Goal: Task Accomplishment & Management: Manage account settings

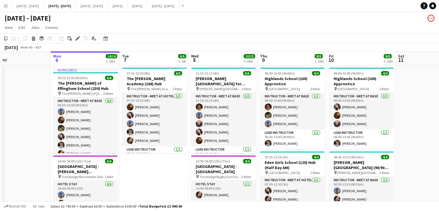
scroll to position [0, 132]
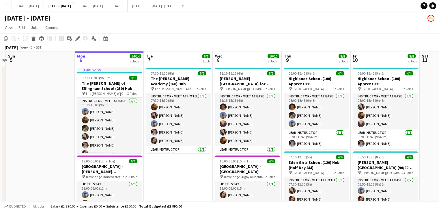
drag, startPoint x: 153, startPoint y: 177, endPoint x: 176, endPoint y: 176, distance: 24.0
click at [176, 176] on app-calendar-viewport "Fri 3 Sat 4 Sun 5 Mon 6 14/14 2 Jobs Tue 7 6/6 1 Job Wed 8 10/10 2 Jobs Thu 9 8…" at bounding box center [219, 151] width 439 height 201
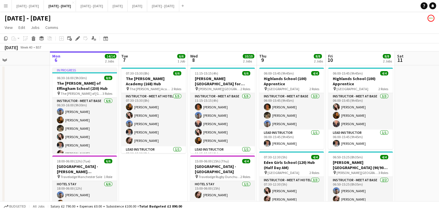
scroll to position [0, 159]
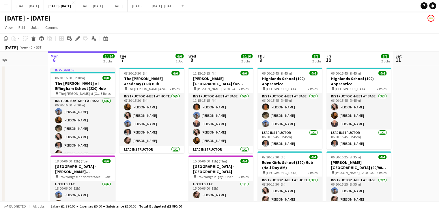
drag, startPoint x: 228, startPoint y: 62, endPoint x: 203, endPoint y: 64, distance: 24.9
click at [203, 64] on app-calendar-viewport "Fri 3 Sat 4 Sun 5 Mon 6 14/14 2 Jobs Tue 7 6/6 1 Job Wed 8 10/10 2 Jobs Thu 9 8…" at bounding box center [219, 151] width 439 height 201
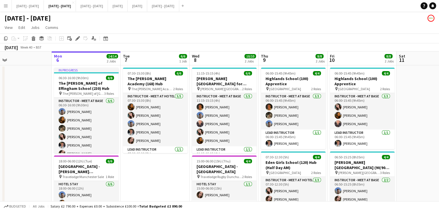
scroll to position [0, 157]
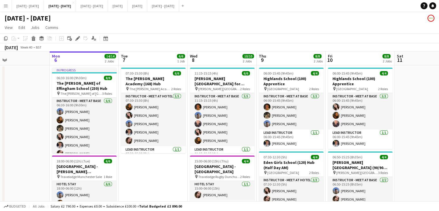
drag, startPoint x: 144, startPoint y: 58, endPoint x: 146, endPoint y: 68, distance: 9.9
click at [146, 68] on app-calendar-viewport "Fri 3 Sat 4 Sun 5 Mon 6 14/14 2 Jobs Tue 7 6/6 1 Job Wed 8 10/10 2 Jobs Thu 9 8…" at bounding box center [219, 151] width 439 height 201
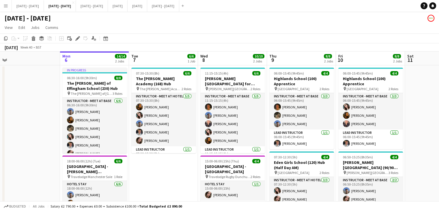
scroll to position [0, 147]
drag, startPoint x: 148, startPoint y: 180, endPoint x: 159, endPoint y: 176, distance: 11.3
click at [159, 176] on app-calendar-viewport "Fri 3 Sat 4 Sun 5 Mon 6 14/14 2 Jobs Tue 7 6/6 1 Job Wed 8 10/10 2 Jobs Thu 9 8…" at bounding box center [219, 151] width 439 height 201
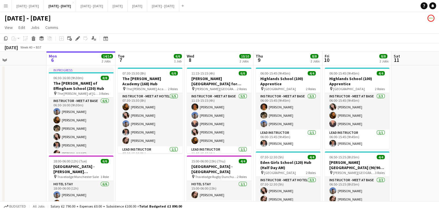
drag, startPoint x: 149, startPoint y: 186, endPoint x: 135, endPoint y: 186, distance: 13.9
click at [135, 186] on app-calendar-viewport "Fri 3 Sat 4 Sun 5 Mon 6 14/14 2 Jobs Tue 7 6/6 1 Job Wed 8 10/10 2 Jobs Thu 9 8…" at bounding box center [219, 151] width 439 height 201
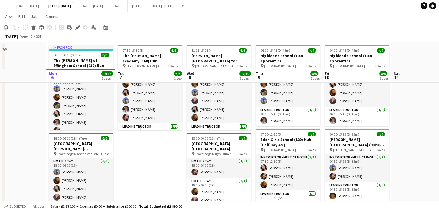
scroll to position [0, 0]
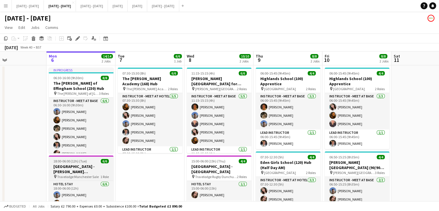
click at [71, 174] on h3 "[GEOGRAPHIC_DATA] - [PERSON_NAME][GEOGRAPHIC_DATA]" at bounding box center [81, 169] width 65 height 10
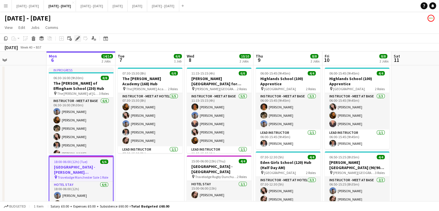
click at [77, 37] on icon "Edit" at bounding box center [77, 38] width 5 height 5
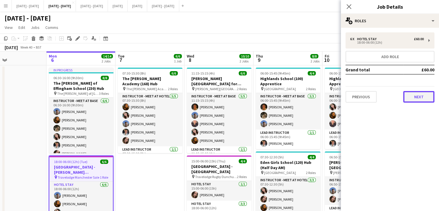
click at [415, 97] on button "Next" at bounding box center [419, 97] width 31 height 12
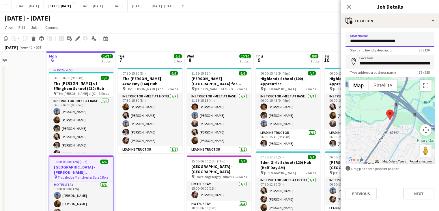
drag, startPoint x: 410, startPoint y: 42, endPoint x: 374, endPoint y: 44, distance: 36.8
click at [374, 44] on input "**********" at bounding box center [390, 39] width 89 height 14
type input "**********"
click at [401, 69] on app-form-group "**********" at bounding box center [390, 65] width 89 height 20
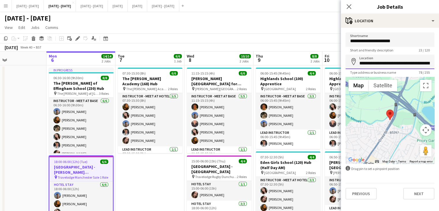
click at [401, 64] on input "**********" at bounding box center [390, 62] width 89 height 14
drag, startPoint x: 382, startPoint y: 64, endPoint x: 504, endPoint y: 62, distance: 122.2
click at [439, 62] on html "Menu Boards Boards Boards All jobs Status Workforce Workforce My Workforce Recr…" at bounding box center [219, 131] width 439 height 262
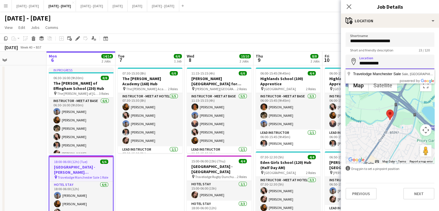
scroll to position [0, 0]
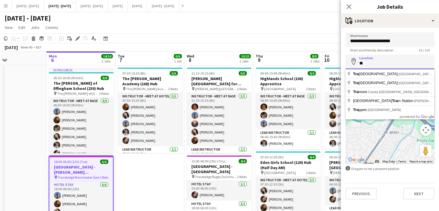
type input "*"
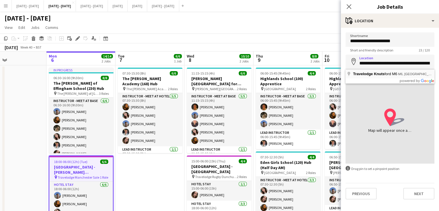
type input "**********"
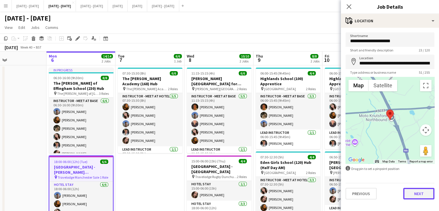
click at [412, 192] on button "Next" at bounding box center [419, 194] width 31 height 12
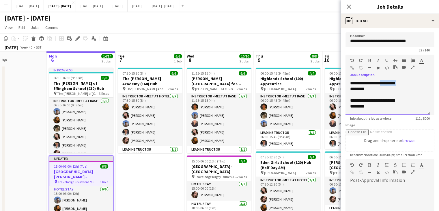
drag, startPoint x: 406, startPoint y: 84, endPoint x: 385, endPoint y: 84, distance: 21.4
click at [385, 84] on div "**********" at bounding box center [388, 97] width 85 height 35
click at [370, 88] on div "********" at bounding box center [385, 89] width 71 height 6
drag, startPoint x: 408, startPoint y: 100, endPoint x: 385, endPoint y: 102, distance: 23.2
click at [385, 102] on div "**********" at bounding box center [387, 101] width 75 height 6
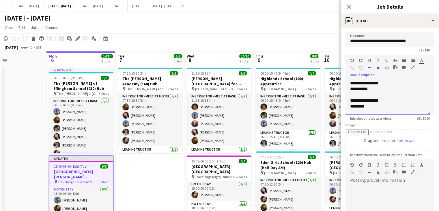
click at [369, 108] on div "********" at bounding box center [387, 106] width 75 height 6
drag, startPoint x: 412, startPoint y: 100, endPoint x: 385, endPoint y: 104, distance: 27.0
click at [385, 104] on div "**********" at bounding box center [388, 97] width 85 height 35
click at [375, 111] on div "**********" at bounding box center [388, 97] width 85 height 35
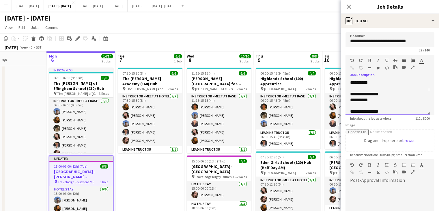
scroll to position [29, 0]
click at [384, 94] on div "**********" at bounding box center [387, 94] width 75 height 6
click at [398, 89] on div "**********" at bounding box center [387, 88] width 75 height 6
click at [392, 106] on div "**********" at bounding box center [387, 106] width 75 height 6
drag, startPoint x: 407, startPoint y: 107, endPoint x: 385, endPoint y: 108, distance: 22.5
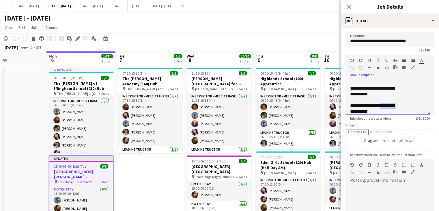
click at [385, 108] on div "**********" at bounding box center [387, 106] width 75 height 6
copy span "*********"
click at [399, 84] on div "**********" at bounding box center [388, 97] width 85 height 35
click at [391, 100] on div "**********" at bounding box center [387, 101] width 75 height 6
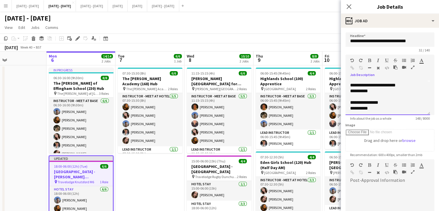
scroll to position [34, 0]
click at [394, 101] on div "**********" at bounding box center [387, 102] width 75 height 6
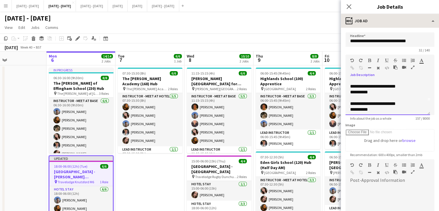
scroll to position [0, 0]
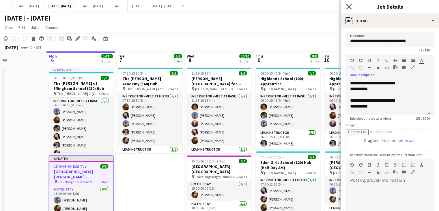
click at [348, 4] on icon "Close pop-in" at bounding box center [348, 6] width 5 height 5
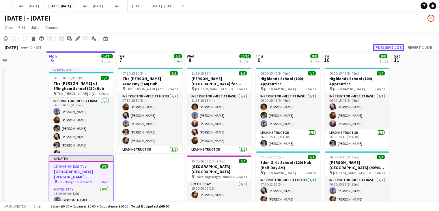
click at [389, 45] on button "Publish 1 job" at bounding box center [388, 48] width 31 height 8
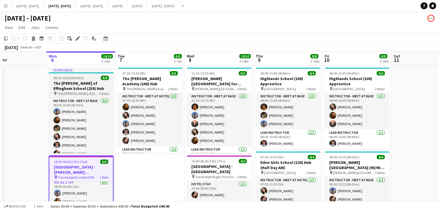
click at [86, 83] on h3 "The [PERSON_NAME] of Effingham School (230) Hub" at bounding box center [81, 86] width 65 height 10
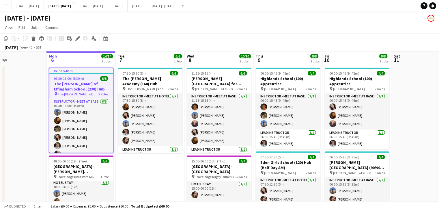
scroll to position [1, 0]
click at [76, 38] on icon "Edit" at bounding box center [77, 38] width 5 height 5
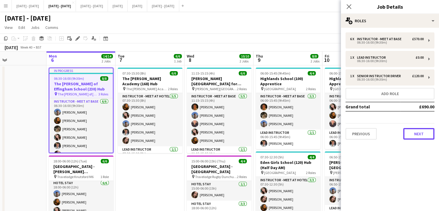
click at [414, 133] on button "Next" at bounding box center [419, 134] width 31 height 12
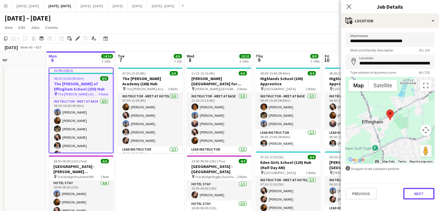
click at [415, 196] on button "Next" at bounding box center [419, 194] width 31 height 12
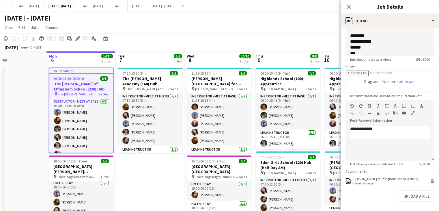
scroll to position [82, 0]
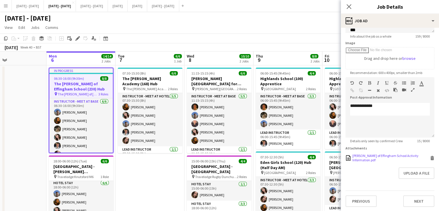
click at [373, 154] on div "[PERSON_NAME] of Effingham School Activity Information.pdf" at bounding box center [391, 157] width 76 height 9
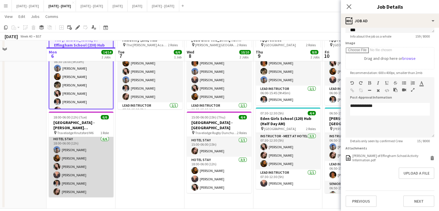
scroll to position [51, 0]
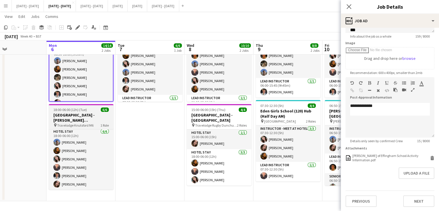
click at [86, 122] on h3 "[GEOGRAPHIC_DATA] - [PERSON_NAME][GEOGRAPHIC_DATA]" at bounding box center [81, 117] width 65 height 10
type input "**********"
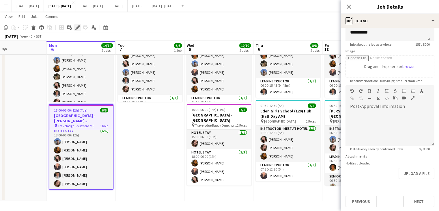
click at [78, 27] on icon at bounding box center [77, 27] width 3 height 3
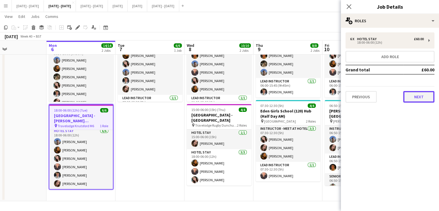
click at [422, 99] on button "Next" at bounding box center [419, 97] width 31 height 12
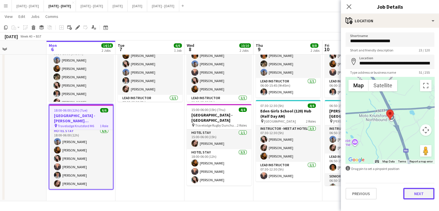
click at [423, 192] on button "Next" at bounding box center [419, 194] width 31 height 12
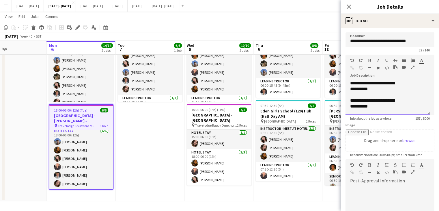
click at [391, 94] on div at bounding box center [387, 95] width 75 height 6
click at [390, 88] on div "**********" at bounding box center [385, 89] width 71 height 6
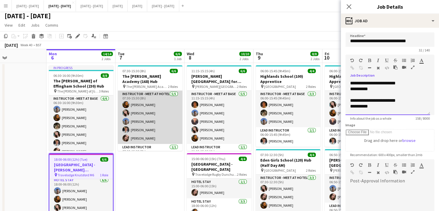
scroll to position [0, 0]
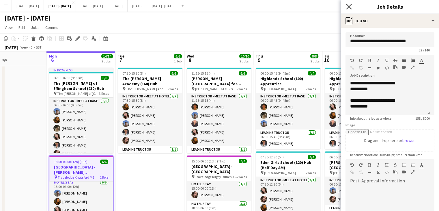
drag, startPoint x: 348, startPoint y: 5, endPoint x: 313, endPoint y: 60, distance: 65.1
click at [348, 6] on icon "Close pop-in" at bounding box center [348, 6] width 5 height 5
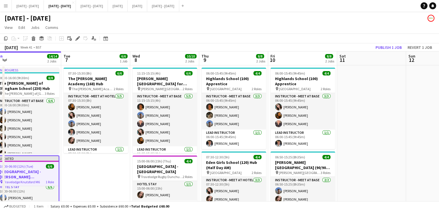
scroll to position [0, 216]
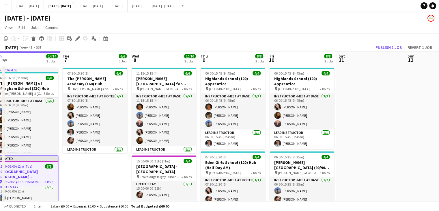
drag, startPoint x: 304, startPoint y: 60, endPoint x: 249, endPoint y: 75, distance: 56.8
click at [249, 75] on app-calendar-viewport "Fri 3 Sat 4 Sun 5 Mon 6 14/14 2 Jobs Tue 7 6/6 1 Job Wed 8 10/10 2 Jobs Thu 9 8…" at bounding box center [219, 151] width 439 height 201
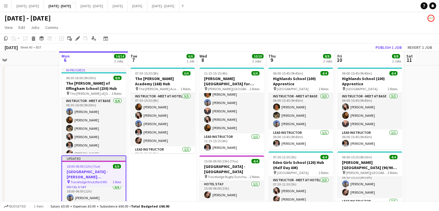
scroll to position [0, 141]
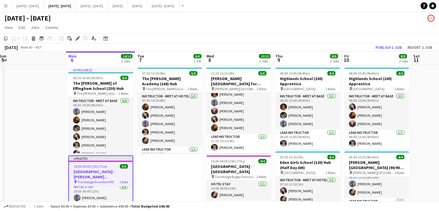
drag, startPoint x: 354, startPoint y: 134, endPoint x: 429, endPoint y: 125, distance: 75.3
click at [429, 125] on app-calendar-viewport "Fri 3 Sat 4 Sun 5 Mon 6 14/14 2 Jobs Tue 7 6/6 1 Job Wed 8 10/10 2 Jobs Thu 9 8…" at bounding box center [219, 151] width 439 height 201
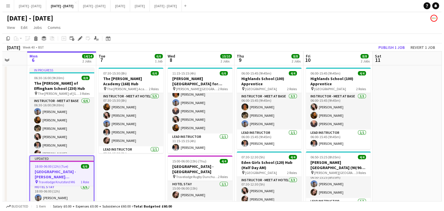
scroll to position [0, 192]
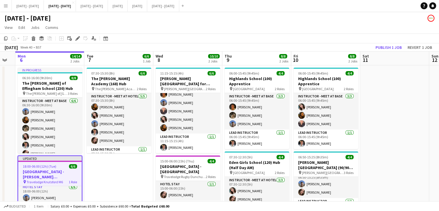
drag, startPoint x: 428, startPoint y: 126, endPoint x: 378, endPoint y: 162, distance: 62.4
click at [378, 162] on app-calendar-viewport "Fri 3 Sat 4 Sun 5 Mon 6 14/14 2 Jobs Tue 7 6/6 1 Job Wed 8 10/10 2 Jobs Thu 9 8…" at bounding box center [219, 151] width 439 height 201
click at [179, 8] on button "[DATE] - [DATE] Close" at bounding box center [163, 5] width 32 height 11
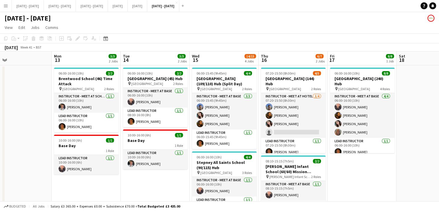
scroll to position [0, 225]
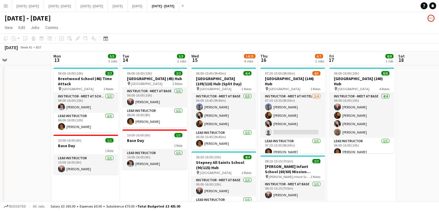
drag, startPoint x: 362, startPoint y: 180, endPoint x: 373, endPoint y: 179, distance: 11.0
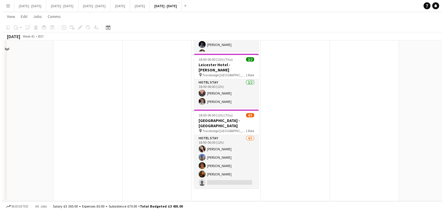
scroll to position [0, 0]
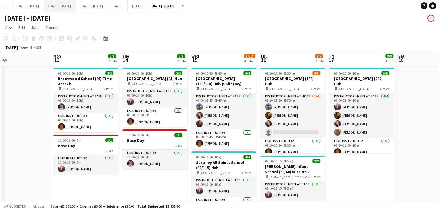
click at [64, 8] on button "[DATE] - [DATE] Close" at bounding box center [60, 5] width 32 height 11
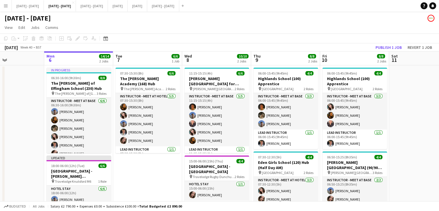
scroll to position [0, 150]
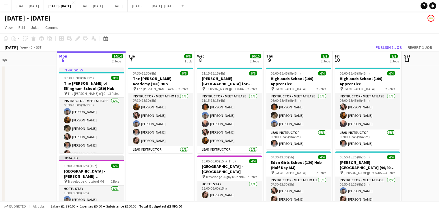
drag, startPoint x: 112, startPoint y: 174, endPoint x: 153, endPoint y: 168, distance: 41.2
click at [153, 168] on app-calendar-viewport "Fri 3 Sat 4 Sun 5 Mon 6 14/14 2 Jobs Tue 7 6/6 1 Job Wed 8 10/10 2 Jobs Thu 9 8…" at bounding box center [219, 151] width 439 height 201
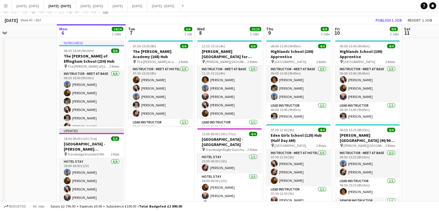
scroll to position [0, 0]
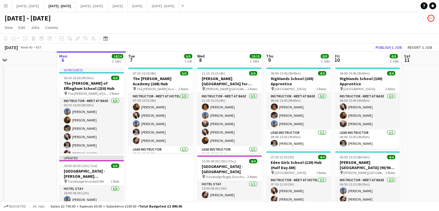
drag, startPoint x: 172, startPoint y: 49, endPoint x: 158, endPoint y: 52, distance: 13.5
click at [158, 52] on app-calendar "Copy Paste Paste Ctrl+V Paste with crew Ctrl+Shift+V Paste linked Job [GEOGRAPH…" at bounding box center [219, 143] width 439 height 219
click at [166, 186] on app-date-cell "07:30-15:30 (8h) 6/6 The [PERSON_NAME] Academy (168) Hub pin The [PERSON_NAME] …" at bounding box center [160, 158] width 69 height 187
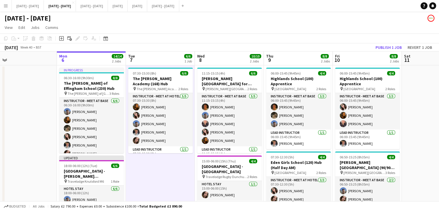
click at [417, 121] on app-date-cell at bounding box center [436, 158] width 69 height 187
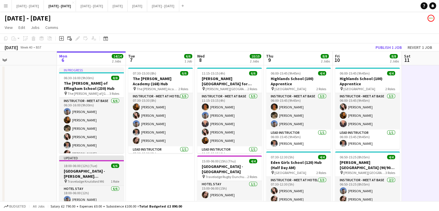
click at [106, 178] on h3 "[GEOGRAPHIC_DATA] - [PERSON_NAME][GEOGRAPHIC_DATA]" at bounding box center [91, 173] width 65 height 10
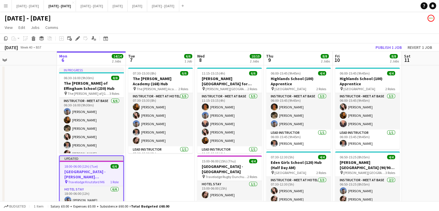
click at [437, 79] on app-date-cell at bounding box center [436, 158] width 69 height 187
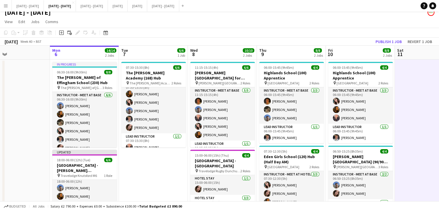
click at [423, 124] on app-date-cell at bounding box center [429, 153] width 69 height 187
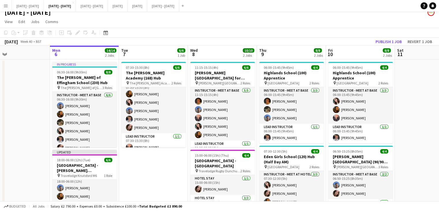
click at [340, 24] on app-page-menu "View Day view expanded Day view collapsed Month view Date picker Jump to [DATE]…" at bounding box center [219, 22] width 439 height 11
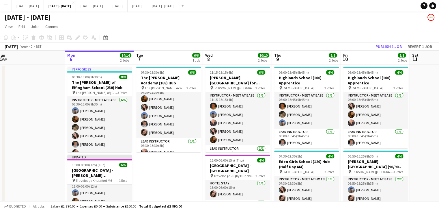
scroll to position [0, 161]
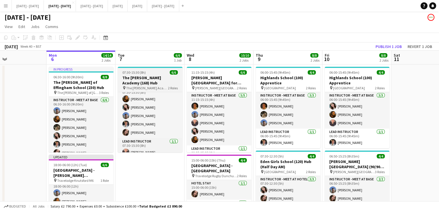
click at [139, 76] on h3 "The [PERSON_NAME] Academy (168) Hub" at bounding box center [150, 80] width 65 height 10
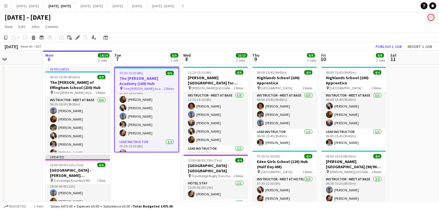
drag, startPoint x: 390, startPoint y: 157, endPoint x: 387, endPoint y: 174, distance: 16.7
click at [387, 174] on app-calendar-viewport "Fri 3 Sat 4 Sun 5 Mon 6 14/14 2 Jobs Tue 7 6/6 1 Job Wed 8 10/10 2 Jobs Thu 9 8…" at bounding box center [219, 151] width 439 height 201
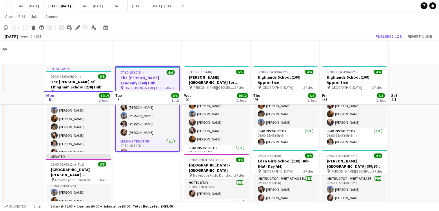
scroll to position [51, 0]
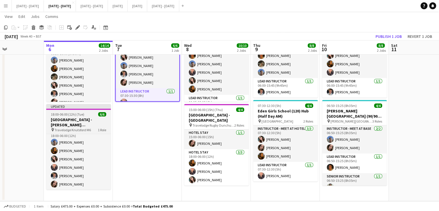
click at [70, 112] on span "18:00-06:00 (12h) (Tue)" at bounding box center [68, 114] width 34 height 4
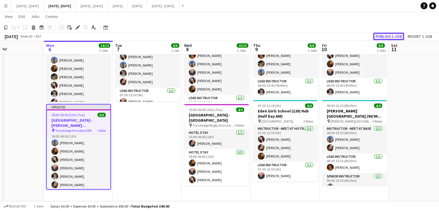
click at [384, 37] on button "Publish 1 job" at bounding box center [388, 37] width 31 height 8
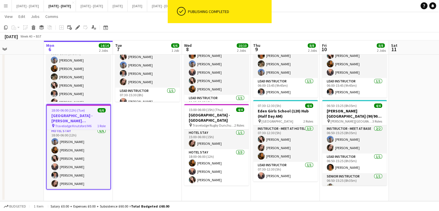
click at [132, 164] on app-date-cell "07:30-15:30 (8h) 6/6 The [PERSON_NAME] Academy (168) Hub pin The [PERSON_NAME] …" at bounding box center [147, 107] width 69 height 187
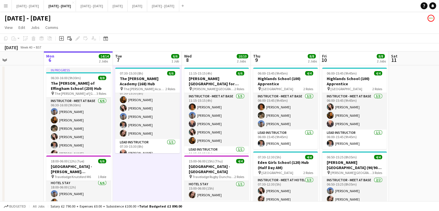
scroll to position [0, 0]
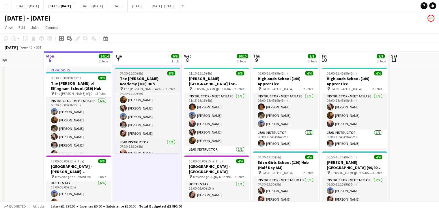
click at [136, 79] on h3 "The [PERSON_NAME] Academy (168) Hub" at bounding box center [147, 81] width 65 height 10
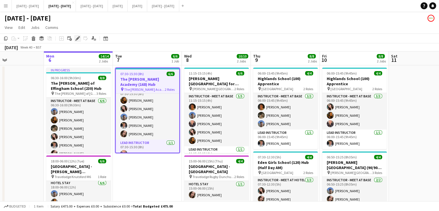
click at [76, 36] on icon "Edit" at bounding box center [77, 38] width 5 height 5
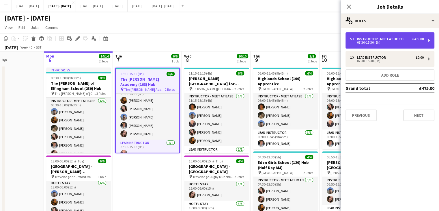
click at [364, 41] on div "07:30-15:30 (8h)" at bounding box center [387, 42] width 74 height 3
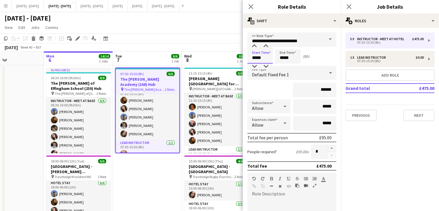
drag, startPoint x: 264, startPoint y: 62, endPoint x: 197, endPoint y: 58, distance: 67.4
click at [199, 64] on body "Menu Boards Boards Boards All jobs Status Workforce Workforce My Workforce Recr…" at bounding box center [219, 131] width 439 height 262
type input "*****"
click at [250, 6] on icon "Close pop-in" at bounding box center [250, 6] width 5 height 5
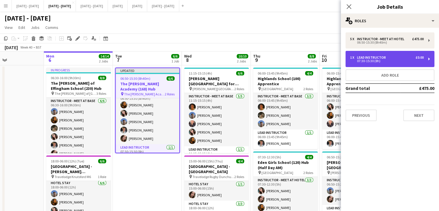
click at [378, 55] on div "1 x Lead Instructor £0.00 07:30-15:30 (8h)" at bounding box center [390, 59] width 89 height 16
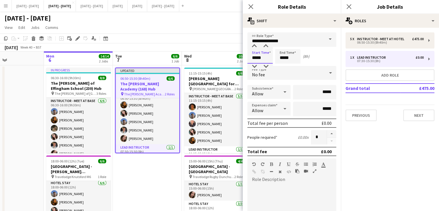
drag, startPoint x: 245, startPoint y: 62, endPoint x: 216, endPoint y: 53, distance: 30.1
click at [230, 62] on body "Menu Boards Boards Boards All jobs Status Workforce Workforce My Workforce Recr…" at bounding box center [219, 131] width 439 height 262
type input "*****"
click at [252, 7] on icon "Close pop-in" at bounding box center [250, 6] width 5 height 5
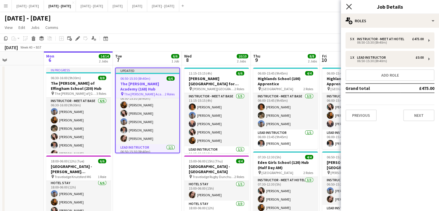
click at [351, 6] on icon "Close pop-in" at bounding box center [348, 6] width 5 height 5
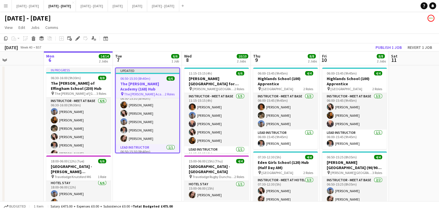
click at [153, 80] on div "06:50-15:30 (8h40m) 6/6" at bounding box center [148, 78] width 64 height 4
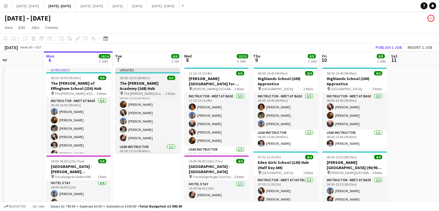
click at [131, 80] on app-job-card "Updated 06:50-15:30 (8h40m) 6/6 The [PERSON_NAME] Academy (168) Hub pin The [PE…" at bounding box center [147, 110] width 65 height 85
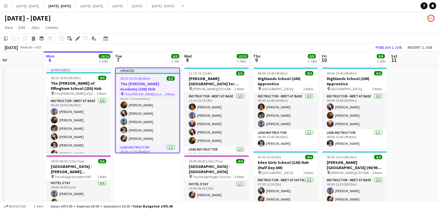
scroll to position [0, 164]
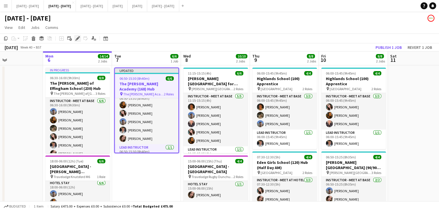
click at [77, 38] on icon "Edit" at bounding box center [77, 38] width 5 height 5
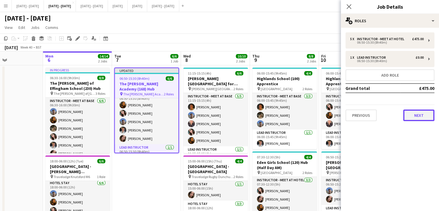
click at [421, 119] on button "Next" at bounding box center [419, 115] width 31 height 12
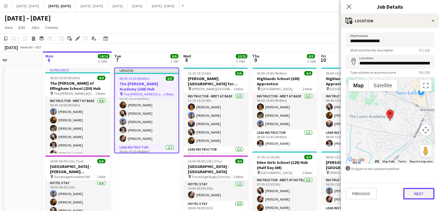
click at [418, 198] on button "Next" at bounding box center [419, 194] width 31 height 12
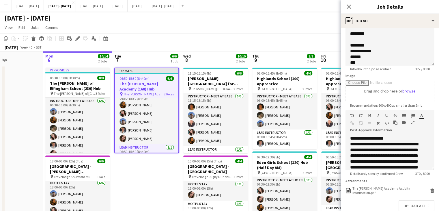
scroll to position [83, 0]
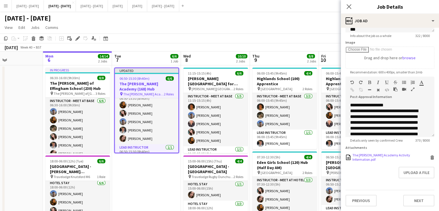
click at [363, 158] on div "The [PERSON_NAME] Academy Activity Information.pdf" at bounding box center [391, 157] width 76 height 9
click at [350, 5] on icon "Close pop-in" at bounding box center [348, 6] width 5 height 5
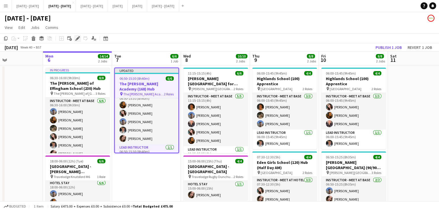
click at [75, 37] on icon "Edit" at bounding box center [77, 38] width 5 height 5
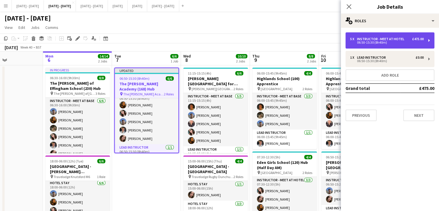
click at [399, 40] on div "Instructor - Meet at Hotel" at bounding box center [382, 39] width 50 height 4
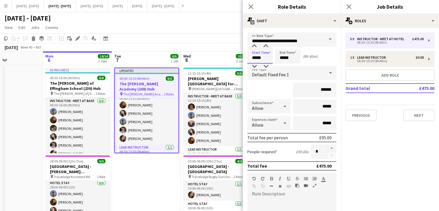
drag, startPoint x: 268, startPoint y: 59, endPoint x: 221, endPoint y: 59, distance: 46.8
click at [225, 61] on body "Menu Boards Boards Boards All jobs Status Workforce Workforce My Workforce Recr…" at bounding box center [219, 131] width 439 height 262
type input "*****"
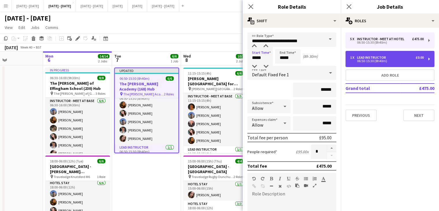
click at [361, 57] on div "Lead Instructor" at bounding box center [372, 57] width 31 height 4
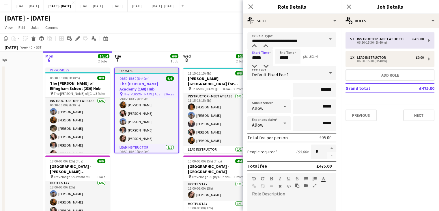
type input "**********"
type input "*****"
type input "*"
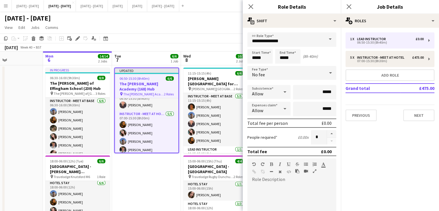
scroll to position [13, 0]
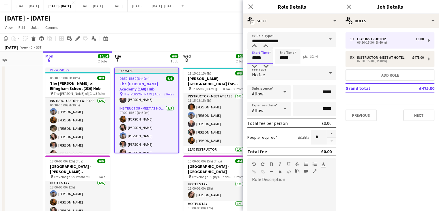
drag, startPoint x: 268, startPoint y: 59, endPoint x: 233, endPoint y: 58, distance: 35.5
click at [233, 59] on body "Menu Boards Boards Boards All jobs Status Workforce Workforce My Workforce Recr…" at bounding box center [219, 131] width 439 height 262
type input "*****"
click at [251, 8] on icon "Close pop-in" at bounding box center [250, 6] width 5 height 5
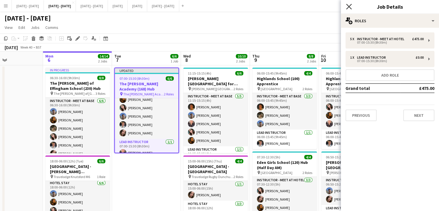
click at [349, 5] on icon "Close pop-in" at bounding box center [348, 6] width 5 height 5
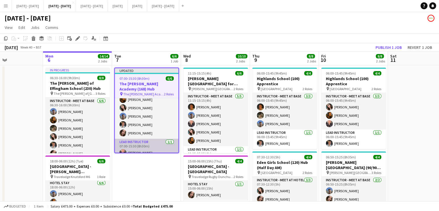
scroll to position [0, 0]
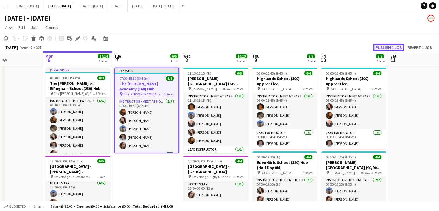
click at [395, 45] on button "Publish 1 job" at bounding box center [388, 48] width 31 height 8
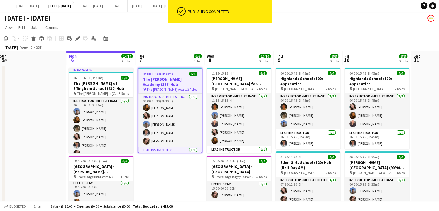
drag, startPoint x: 138, startPoint y: 166, endPoint x: 161, endPoint y: 168, distance: 22.9
click at [162, 168] on app-calendar-viewport "Fri 3 Sat 4 Sun 5 Mon 6 14/14 2 Jobs Tue 7 6/6 1 Job Wed 8 10/10 2 Jobs Thu 9 8…" at bounding box center [219, 151] width 439 height 201
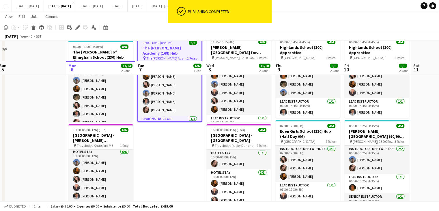
scroll to position [51, 0]
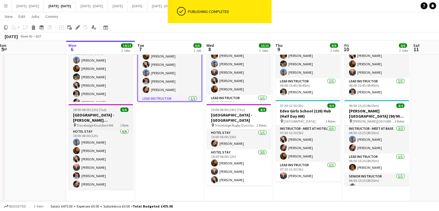
click at [105, 112] on h3 "[GEOGRAPHIC_DATA] - [PERSON_NAME][GEOGRAPHIC_DATA]" at bounding box center [100, 117] width 65 height 10
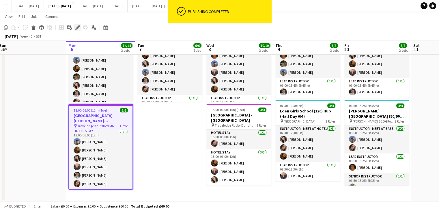
click at [76, 28] on icon "Edit" at bounding box center [77, 27] width 5 height 5
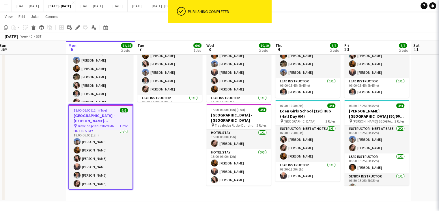
type input "**********"
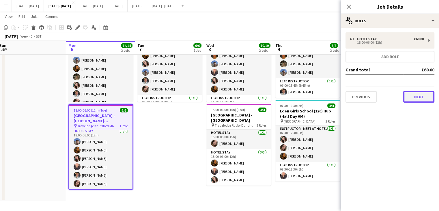
click at [415, 97] on button "Next" at bounding box center [419, 97] width 31 height 12
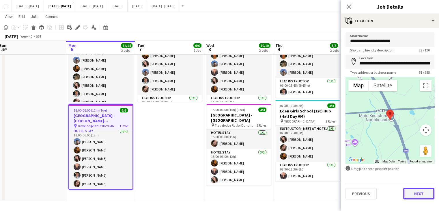
click at [418, 189] on button "Next" at bounding box center [419, 194] width 31 height 12
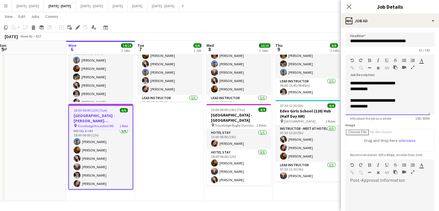
click at [387, 87] on div "**********" at bounding box center [385, 89] width 71 height 6
click at [382, 103] on div "**********" at bounding box center [387, 106] width 75 height 6
click at [384, 85] on span "**********" at bounding box center [373, 84] width 46 height 4
click at [383, 89] on div "**********" at bounding box center [387, 90] width 75 height 6
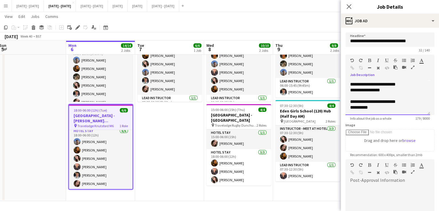
click at [374, 114] on div "**********" at bounding box center [388, 97] width 85 height 35
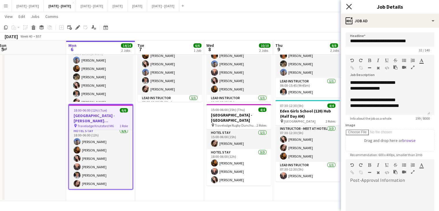
click at [349, 6] on icon at bounding box center [348, 6] width 5 height 5
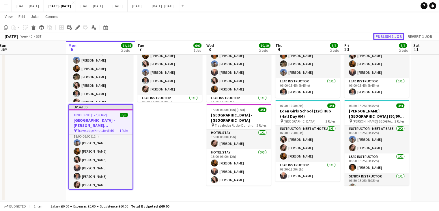
click at [385, 34] on button "Publish 1 job" at bounding box center [388, 37] width 31 height 8
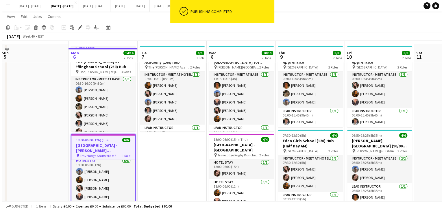
scroll to position [0, 0]
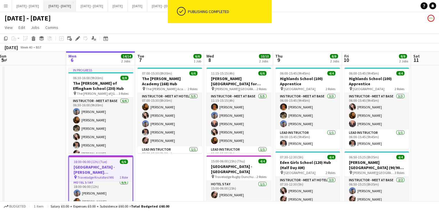
click at [68, 7] on button "[DATE] - [DATE] Close" at bounding box center [60, 5] width 32 height 11
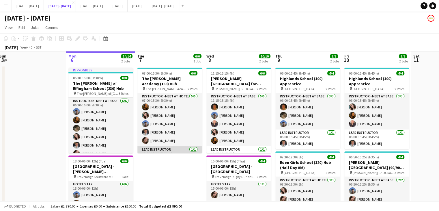
scroll to position [7, 0]
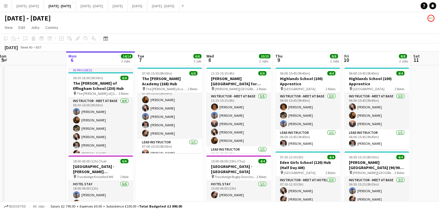
click at [150, 53] on app-board-header-date "Tue 7 6/6 1 Job" at bounding box center [169, 58] width 69 height 14
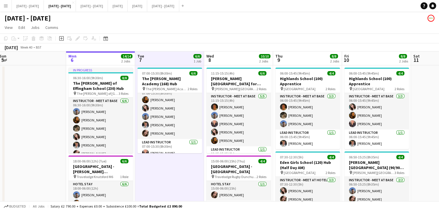
click at [220, 58] on app-board-header-date "Wed 8 10/10 2 Jobs" at bounding box center [238, 58] width 69 height 14
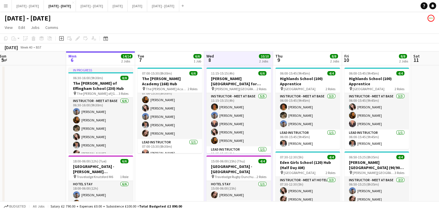
click at [171, 54] on app-board-header-date "Tue 7 6/6 1 Job" at bounding box center [169, 58] width 69 height 14
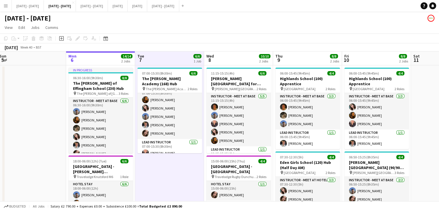
click at [244, 63] on app-board-header-date "Wed 8 10/10 2 Jobs" at bounding box center [238, 58] width 69 height 14
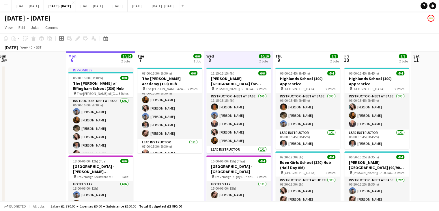
click at [301, 52] on app-board-header-date "Thu 9 8/8 2 Jobs" at bounding box center [307, 58] width 69 height 14
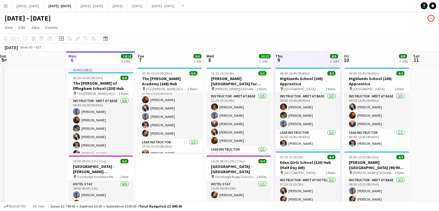
click at [176, 60] on app-board-header-date "Tue 7 6/6 1 Job" at bounding box center [169, 58] width 69 height 14
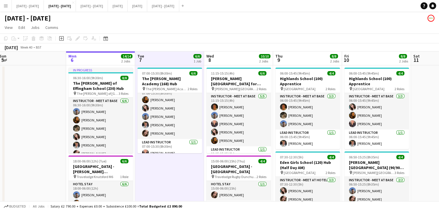
click at [90, 57] on app-board-header-date "Mon 6 14/14 2 Jobs" at bounding box center [100, 58] width 69 height 14
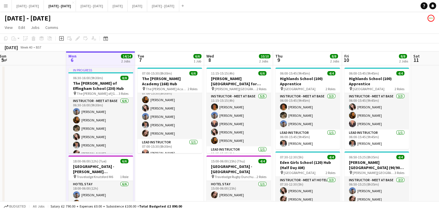
scroll to position [0, 0]
click at [173, 57] on app-board-header-date "Tue 7 6/6 1 Job" at bounding box center [169, 58] width 69 height 14
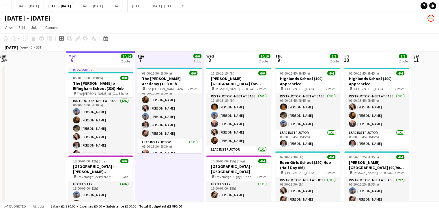
click at [221, 60] on app-board-header-date "Wed 8 10/10 2 Jobs" at bounding box center [238, 58] width 69 height 14
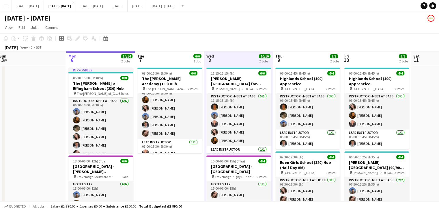
click at [291, 57] on app-board-header-date "Thu 9 8/8 2 Jobs" at bounding box center [307, 58] width 69 height 14
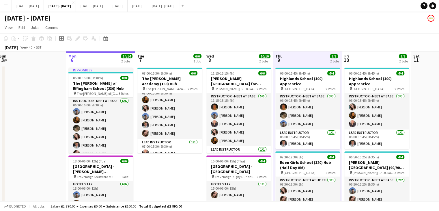
click at [174, 61] on app-board-header-date "Tue 7 6/6 1 Job" at bounding box center [169, 58] width 69 height 14
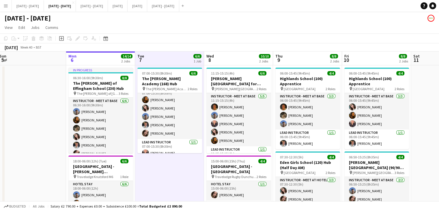
click at [222, 53] on app-board-header-date "Wed 8 10/10 2 Jobs" at bounding box center [238, 58] width 69 height 14
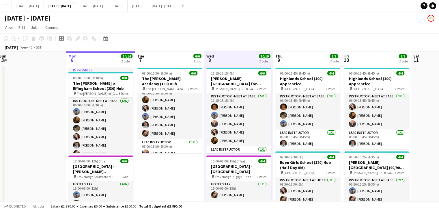
click at [301, 58] on app-board-header-date "Thu 9 8/8 2 Jobs" at bounding box center [307, 58] width 69 height 14
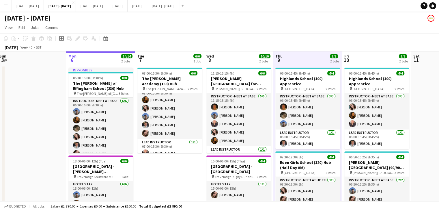
click at [358, 58] on app-board-header-date "Fri 10 8/8 2 Jobs" at bounding box center [376, 58] width 69 height 14
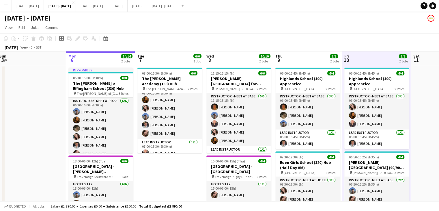
click at [180, 62] on app-board-header-date "Tue 7 6/6 1 Job" at bounding box center [169, 58] width 69 height 14
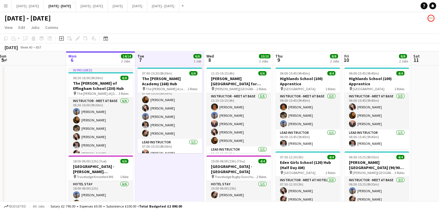
click at [220, 58] on app-board-header-date "Wed 8 10/10 2 Jobs" at bounding box center [238, 58] width 69 height 14
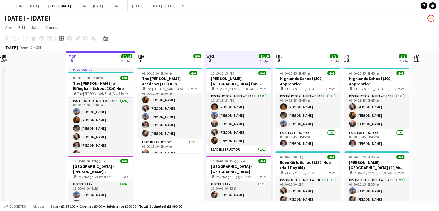
click at [171, 65] on app-board-header-date "Tue 7 6/6 1 Job" at bounding box center [169, 58] width 69 height 14
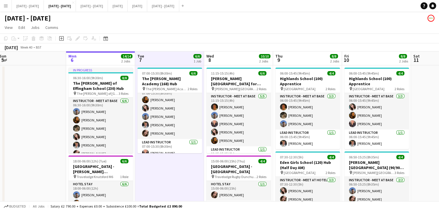
click at [225, 54] on app-board-header-date "Wed 8 10/10 2 Jobs" at bounding box center [238, 58] width 69 height 14
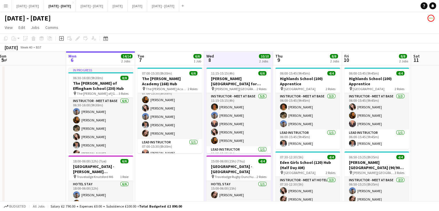
click at [296, 55] on app-board-header-date "Thu 9 8/8 2 Jobs" at bounding box center [307, 58] width 69 height 14
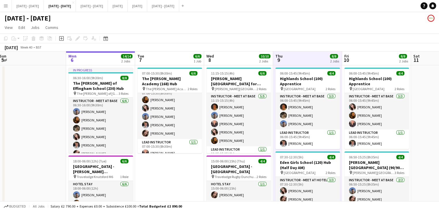
click at [151, 65] on app-date-cell "07:00-15:30 (8h30m) 6/6 The [PERSON_NAME] Academy (168) Hub pin The [PERSON_NAM…" at bounding box center [169, 158] width 69 height 187
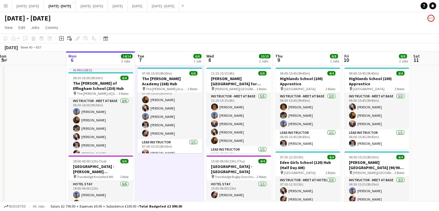
click at [152, 62] on app-board-header-date "Tue 7 6/6 1 Job" at bounding box center [169, 58] width 69 height 14
click at [239, 51] on app-board-header-date "Wed 8 10/10 2 Jobs" at bounding box center [238, 58] width 69 height 14
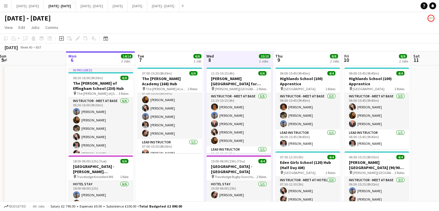
click at [300, 53] on app-board-header-date "Thu 9 8/8 2 Jobs" at bounding box center [307, 58] width 69 height 14
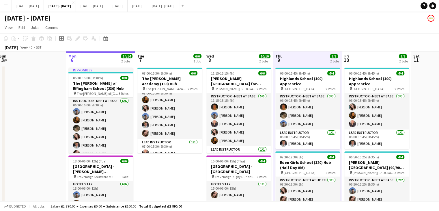
click at [235, 57] on app-board-header-date "Wed 8 10/10 2 Jobs" at bounding box center [238, 58] width 69 height 14
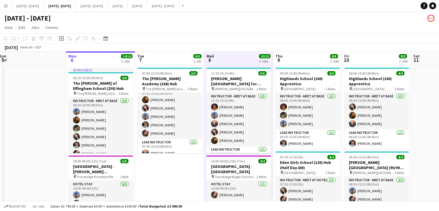
click at [172, 55] on app-board-header-date "Tue 7 6/6 1 Job" at bounding box center [169, 58] width 69 height 14
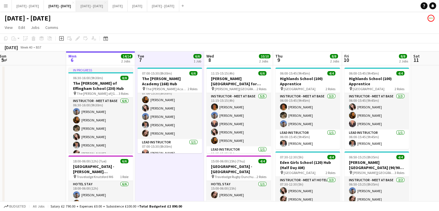
click at [108, 8] on button "[DATE] - [DATE] Close" at bounding box center [92, 5] width 32 height 11
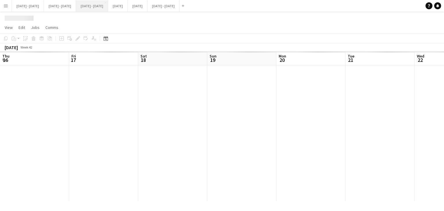
scroll to position [0, 225]
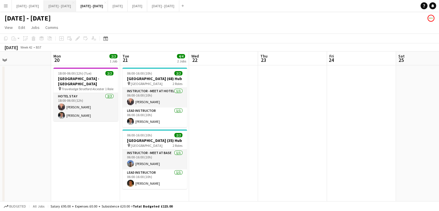
click at [72, 6] on button "[DATE] - [DATE] Close" at bounding box center [60, 5] width 32 height 11
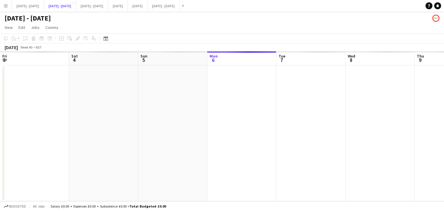
scroll to position [0, 141]
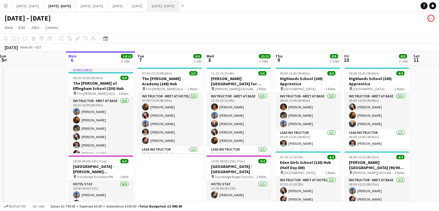
click at [179, 10] on button "[DATE] - [DATE] Close" at bounding box center [163, 5] width 32 height 11
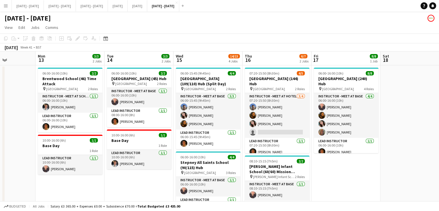
scroll to position [0, 235]
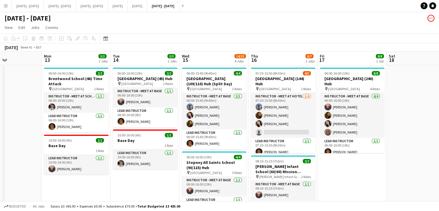
drag, startPoint x: 290, startPoint y: 60, endPoint x: 281, endPoint y: 56, distance: 10.0
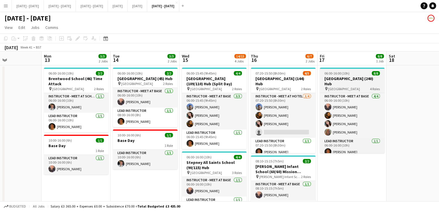
drag, startPoint x: 361, startPoint y: 80, endPoint x: 343, endPoint y: 80, distance: 17.3
click at [360, 80] on h3 "[GEOGRAPHIC_DATA] (240) Hub" at bounding box center [352, 81] width 65 height 10
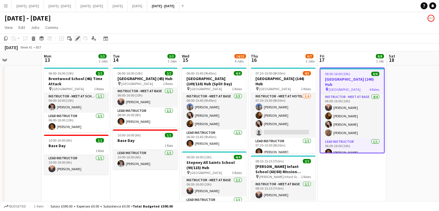
click at [76, 37] on icon "Edit" at bounding box center [77, 38] width 5 height 5
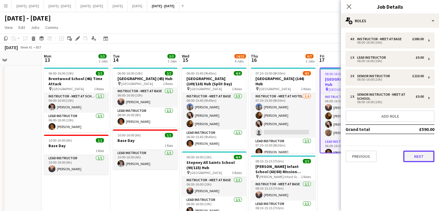
click at [427, 160] on button "Next" at bounding box center [419, 156] width 31 height 12
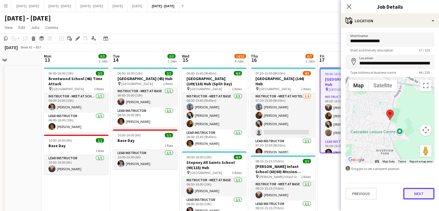
click at [422, 193] on button "Next" at bounding box center [419, 194] width 31 height 12
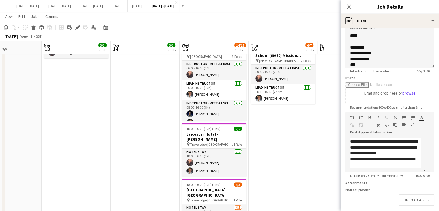
scroll to position [79, 0]
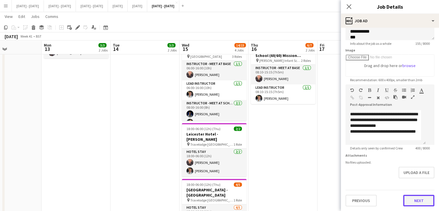
click at [422, 205] on button "Next" at bounding box center [419, 201] width 31 height 12
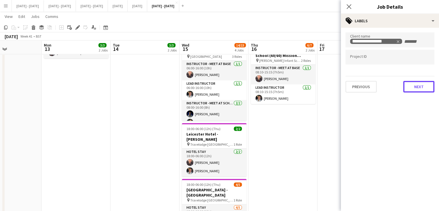
click at [411, 90] on button "Next" at bounding box center [419, 87] width 31 height 12
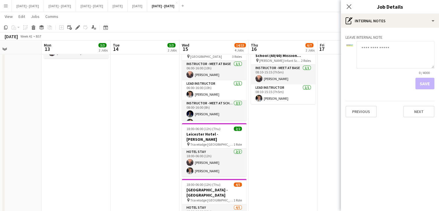
click at [374, 50] on textarea at bounding box center [396, 54] width 78 height 27
paste textarea "**********"
type textarea "**********"
click at [428, 86] on button "Save" at bounding box center [425, 84] width 19 height 12
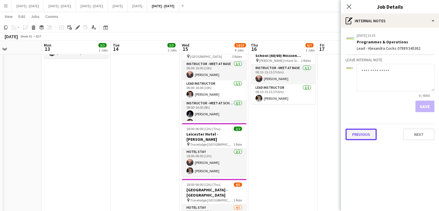
click at [363, 137] on button "Previous" at bounding box center [361, 135] width 31 height 12
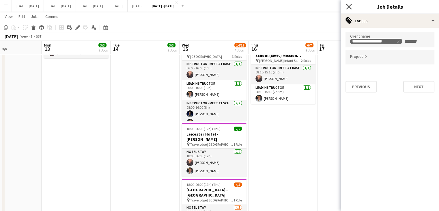
click at [347, 8] on icon "Close pop-in" at bounding box center [348, 6] width 5 height 5
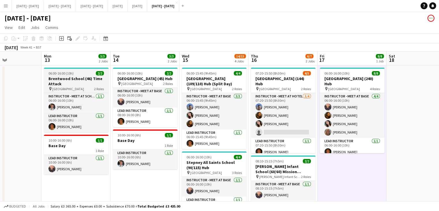
click at [64, 80] on h3 "Brentwood School (46) Time Attack" at bounding box center [76, 81] width 65 height 10
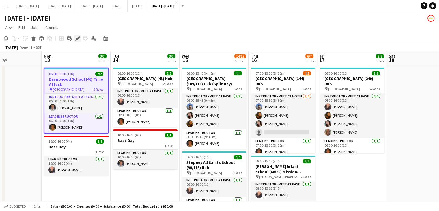
click at [77, 38] on icon at bounding box center [77, 38] width 3 height 3
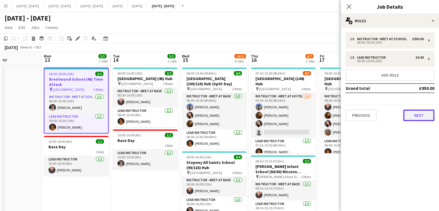
click at [421, 114] on button "Next" at bounding box center [419, 115] width 31 height 12
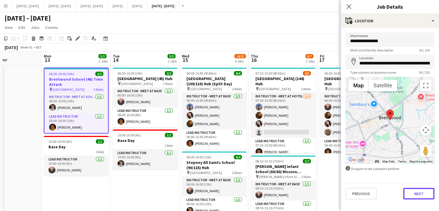
click at [426, 188] on button "Next" at bounding box center [419, 194] width 31 height 12
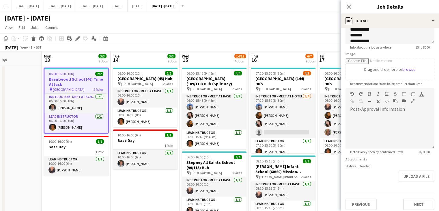
scroll to position [74, 0]
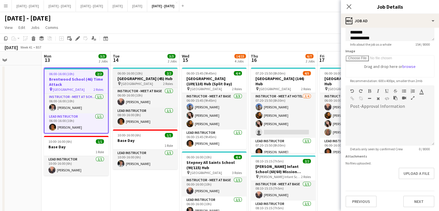
click at [137, 78] on h3 "[GEOGRAPHIC_DATA] (45) Hub" at bounding box center [145, 78] width 65 height 5
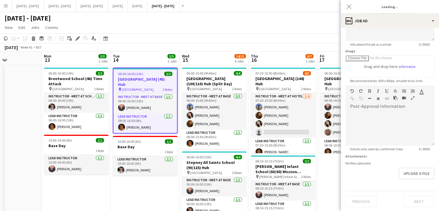
type input "**********"
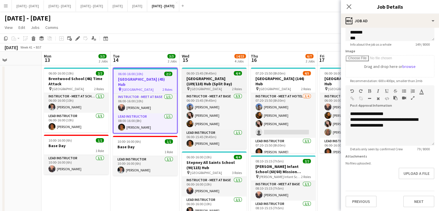
click at [207, 82] on h3 "[GEOGRAPHIC_DATA] (109/110) Hub (Split Day)" at bounding box center [214, 81] width 65 height 10
type input "**********"
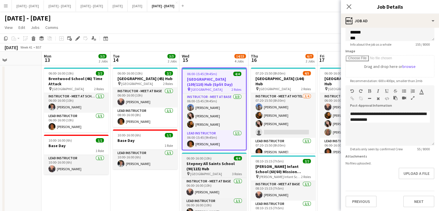
click at [208, 172] on span "[GEOGRAPHIC_DATA]" at bounding box center [206, 174] width 32 height 4
type input "**********"
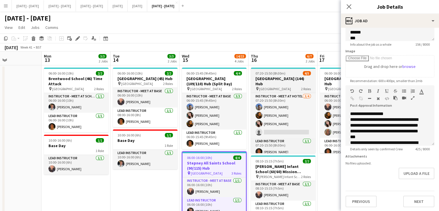
click at [272, 75] on span "07:20-15:50 (8h30m)" at bounding box center [271, 73] width 30 height 4
type input "**********"
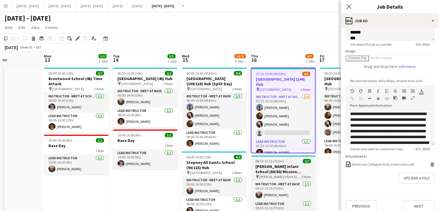
click at [290, 169] on h3 "[PERSON_NAME] Infant School (60/60) Mission Possible" at bounding box center [283, 169] width 65 height 10
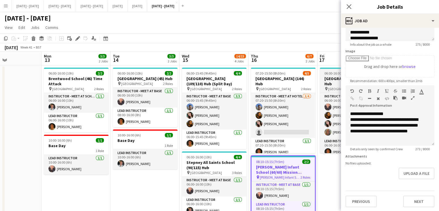
click at [331, 87] on span "[GEOGRAPHIC_DATA]" at bounding box center [344, 89] width 32 height 4
type input "**********"
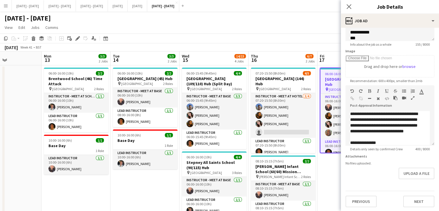
drag, startPoint x: 350, startPoint y: 6, endPoint x: 340, endPoint y: 14, distance: 12.5
click at [350, 6] on icon "Close pop-in" at bounding box center [349, 6] width 5 height 5
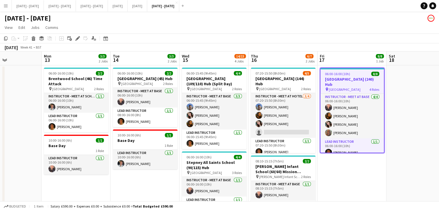
click at [72, 62] on app-board-header-date "Mon 13 3/3 2 Jobs" at bounding box center [76, 58] width 69 height 14
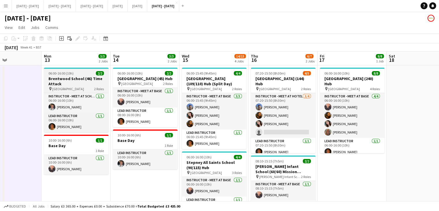
click at [64, 80] on h3 "Brentwood School (46) Time Attack" at bounding box center [76, 81] width 65 height 10
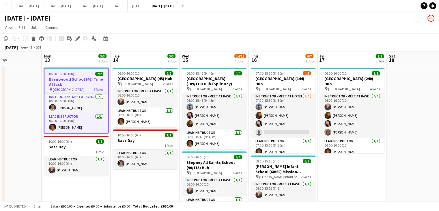
drag, startPoint x: 77, startPoint y: 37, endPoint x: 82, endPoint y: 39, distance: 4.6
click at [77, 37] on icon "Edit" at bounding box center [77, 38] width 5 height 5
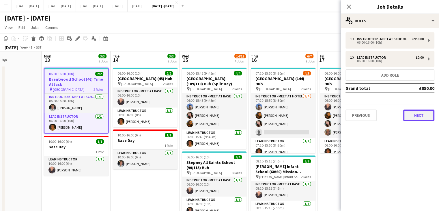
click at [425, 116] on button "Next" at bounding box center [419, 115] width 31 height 12
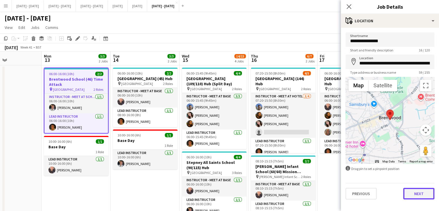
click at [427, 195] on button "Next" at bounding box center [419, 194] width 31 height 12
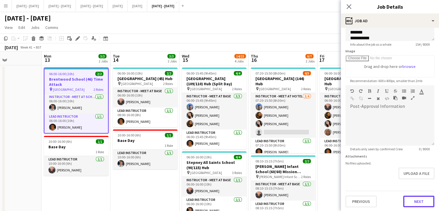
drag, startPoint x: 414, startPoint y: 203, endPoint x: 415, endPoint y: 197, distance: 5.5
click at [415, 203] on button "Next" at bounding box center [419, 202] width 31 height 12
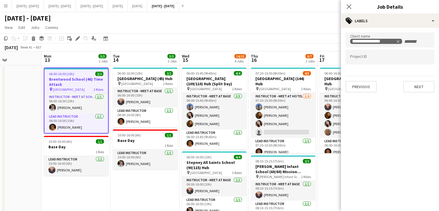
click at [416, 97] on mat-expansion-panel "**********" at bounding box center [390, 119] width 98 height 183
click at [418, 93] on div "**********" at bounding box center [390, 62] width 98 height 69
click at [418, 86] on button "Next" at bounding box center [419, 87] width 31 height 12
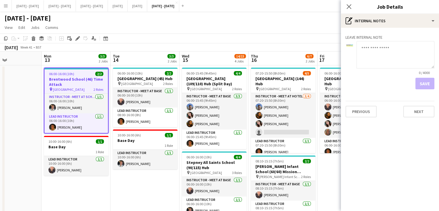
click at [375, 51] on textarea at bounding box center [396, 54] width 78 height 27
paste textarea "**********"
type textarea "**********"
click at [426, 85] on button "Save" at bounding box center [425, 84] width 19 height 12
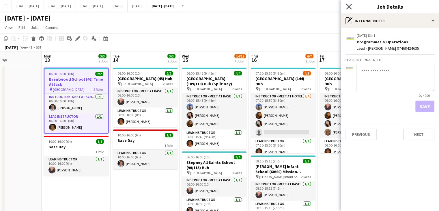
click at [349, 8] on icon "Close pop-in" at bounding box center [348, 6] width 5 height 5
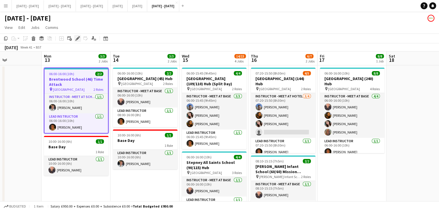
click at [75, 40] on icon "Edit" at bounding box center [77, 38] width 5 height 5
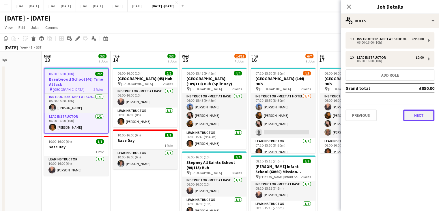
click at [422, 117] on button "Next" at bounding box center [419, 115] width 31 height 12
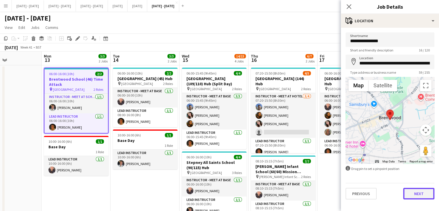
click at [421, 197] on button "Next" at bounding box center [419, 194] width 31 height 12
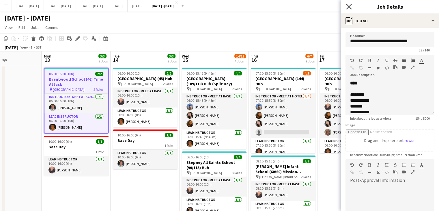
click at [348, 4] on icon "Close pop-in" at bounding box center [348, 6] width 5 height 5
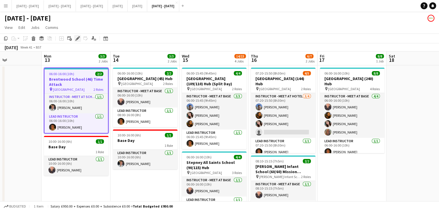
click at [77, 38] on icon at bounding box center [77, 38] width 3 height 3
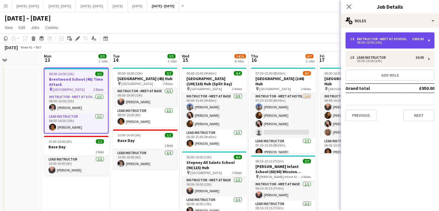
click at [382, 39] on div "Instructor - Meet at School" at bounding box center [383, 39] width 52 height 4
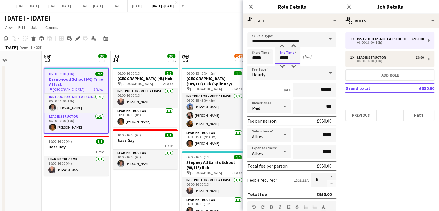
drag, startPoint x: 294, startPoint y: 58, endPoint x: 287, endPoint y: 60, distance: 7.9
click at [287, 60] on input "*****" at bounding box center [287, 56] width 25 height 14
type input "*****"
click at [303, 75] on div "Hourly" at bounding box center [286, 73] width 77 height 14
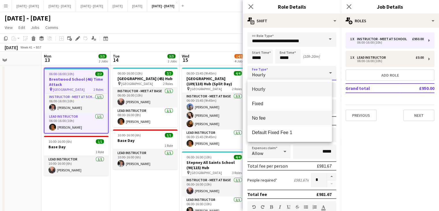
click at [272, 115] on span "No fee" at bounding box center [289, 117] width 75 height 5
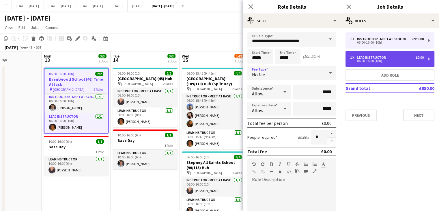
click at [379, 60] on div "06:00-16:00 (10h)" at bounding box center [387, 61] width 74 height 3
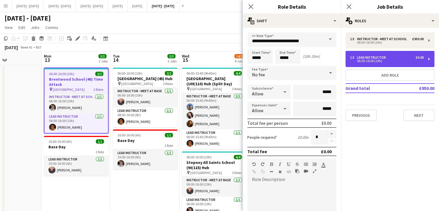
type input "**********"
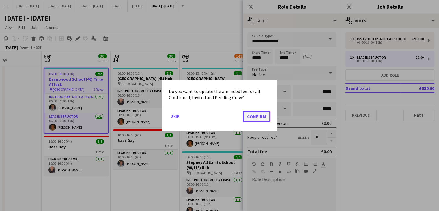
click at [256, 115] on button "Confirm" at bounding box center [257, 117] width 28 height 12
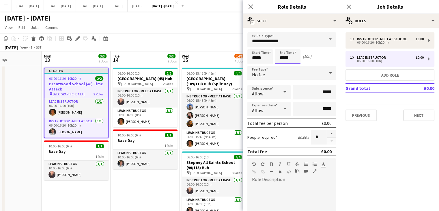
click at [291, 58] on input "*****" at bounding box center [287, 56] width 25 height 14
type input "*****"
click at [251, 7] on icon at bounding box center [250, 6] width 5 height 5
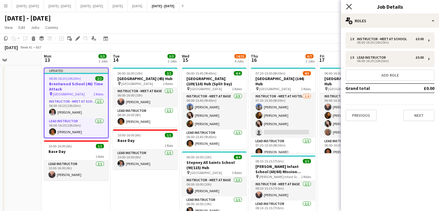
click at [349, 7] on icon at bounding box center [348, 6] width 5 height 5
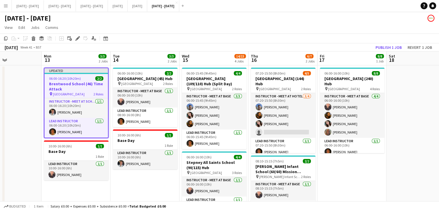
click at [84, 81] on app-job-card "Updated 06:00-16:20 (10h20m) 2/2 [GEOGRAPHIC_DATA] (46) Time Attack pin [GEOGRA…" at bounding box center [76, 103] width 65 height 70
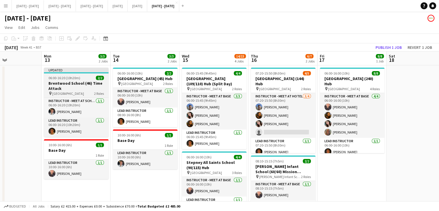
click at [71, 80] on span "06:00-16:20 (10h20m)" at bounding box center [65, 78] width 32 height 4
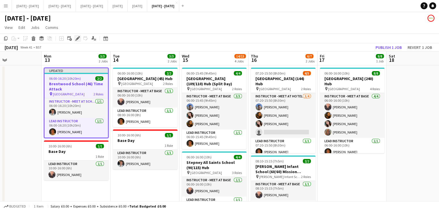
click at [77, 38] on icon at bounding box center [77, 38] width 3 height 3
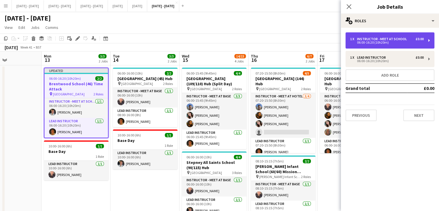
click at [365, 43] on div "06:00-16:20 (10h20m)" at bounding box center [387, 42] width 74 height 3
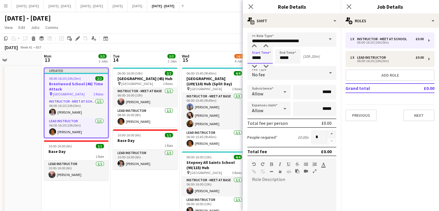
drag, startPoint x: 263, startPoint y: 58, endPoint x: 241, endPoint y: 55, distance: 22.4
click at [249, 59] on input "*****" at bounding box center [260, 56] width 25 height 14
type input "*****"
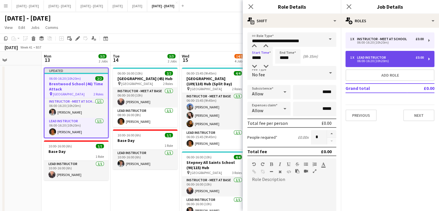
click at [369, 60] on div "06:00-16:20 (10h20m)" at bounding box center [387, 61] width 74 height 3
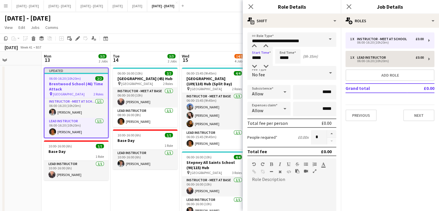
type input "**********"
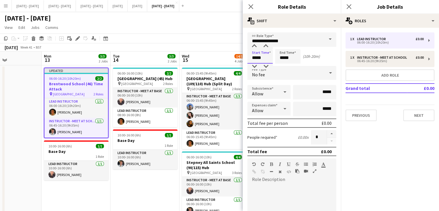
drag, startPoint x: 261, startPoint y: 60, endPoint x: 215, endPoint y: 59, distance: 46.5
click at [215, 60] on body "Menu Boards Boards Boards All jobs Status Workforce Workforce My Workforce Recr…" at bounding box center [219, 198] width 439 height 396
type input "*****"
click at [250, 9] on icon "Close pop-in" at bounding box center [250, 6] width 5 height 5
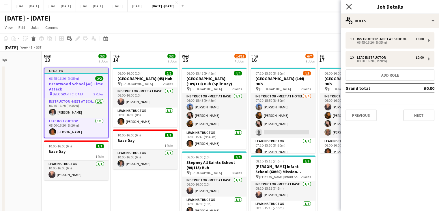
click at [350, 7] on icon "Close pop-in" at bounding box center [348, 6] width 5 height 5
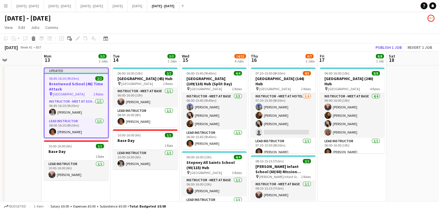
click at [143, 57] on app-board-header-date "Tue 14 3/3 2 Jobs" at bounding box center [145, 58] width 69 height 14
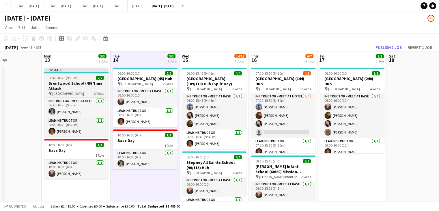
click at [83, 79] on div "06:45-16:20 (9h35m) 2/2" at bounding box center [76, 78] width 65 height 4
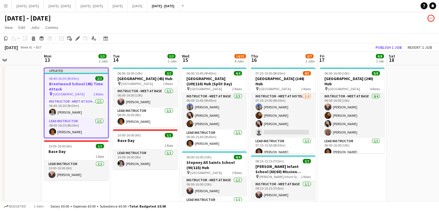
click at [82, 94] on div "pin [GEOGRAPHIC_DATA] 2 Roles" at bounding box center [76, 94] width 64 height 5
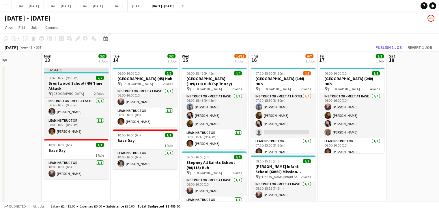
click at [80, 88] on h3 "Brentwood School (46) Time Attack" at bounding box center [76, 86] width 65 height 10
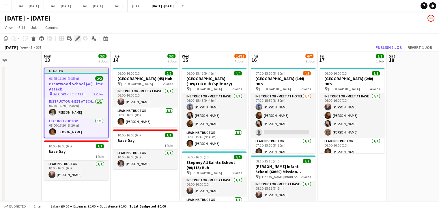
click at [77, 41] on icon "Edit" at bounding box center [77, 38] width 5 height 5
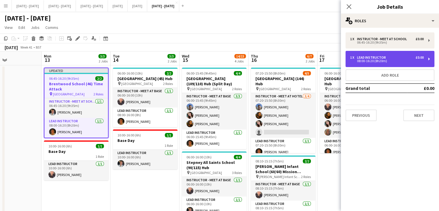
click at [373, 62] on div "08:00-16:20 (8h20m)" at bounding box center [387, 61] width 74 height 3
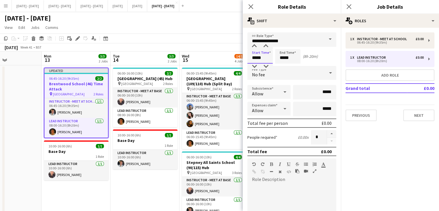
drag, startPoint x: 263, startPoint y: 57, endPoint x: 233, endPoint y: 59, distance: 31.0
click at [233, 59] on body "Menu Boards Boards Boards All jobs Status Workforce Workforce My Workforce Recr…" at bounding box center [219, 198] width 439 height 396
type input "*****"
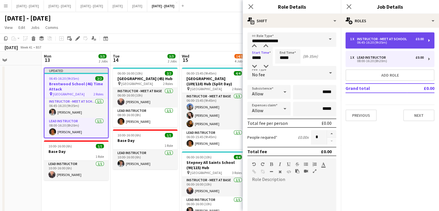
click at [367, 42] on div "06:45-16:20 (9h35m)" at bounding box center [387, 42] width 74 height 3
type input "**********"
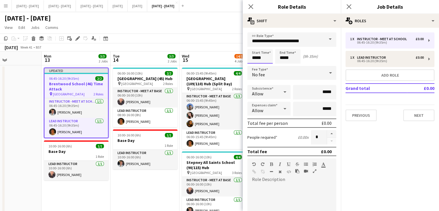
drag, startPoint x: 236, startPoint y: 61, endPoint x: 217, endPoint y: 60, distance: 19.1
click at [217, 60] on body "Menu Boards Boards Boards All jobs Status Workforce Workforce My Workforce Recr…" at bounding box center [219, 198] width 439 height 396
type input "*****"
click at [248, 6] on app-icon "Close pop-in" at bounding box center [251, 6] width 7 height 7
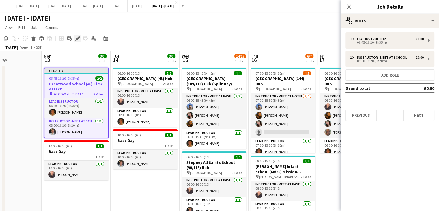
click at [76, 39] on icon at bounding box center [77, 38] width 3 height 3
click at [416, 114] on button "Next" at bounding box center [419, 115] width 31 height 12
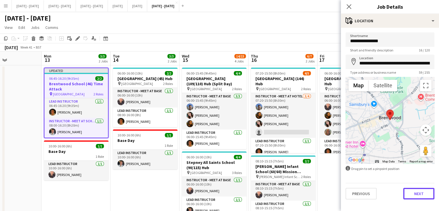
click at [416, 189] on button "Next" at bounding box center [419, 194] width 31 height 12
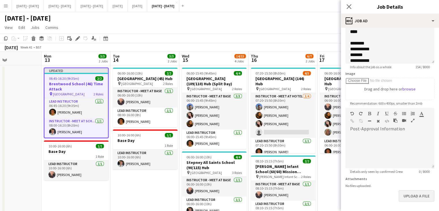
scroll to position [58, 0]
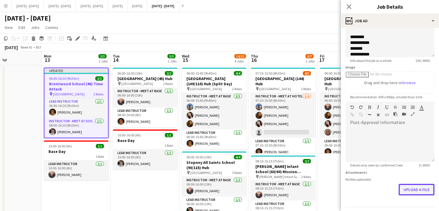
click at [406, 188] on button "Upload a file" at bounding box center [417, 190] width 36 height 12
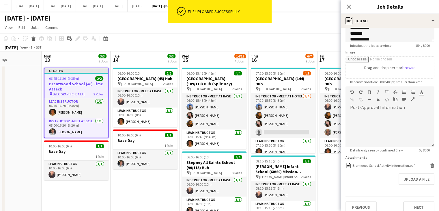
scroll to position [79, 0]
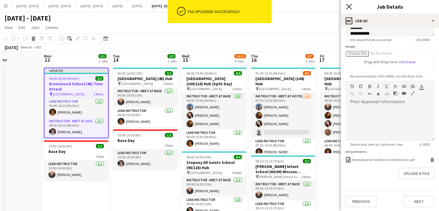
click at [347, 7] on icon "Close pop-in" at bounding box center [348, 6] width 5 height 5
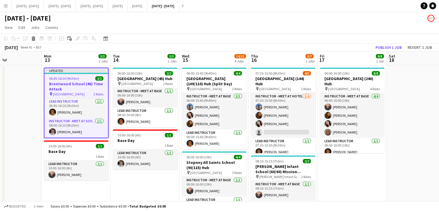
click at [70, 78] on span "06:45-16:20 (9h35m)" at bounding box center [64, 78] width 30 height 4
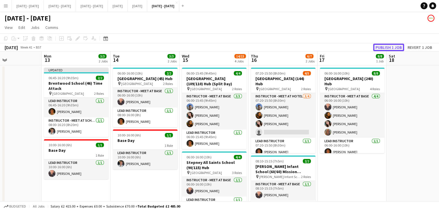
click at [392, 44] on button "Publish 1 job" at bounding box center [388, 48] width 31 height 8
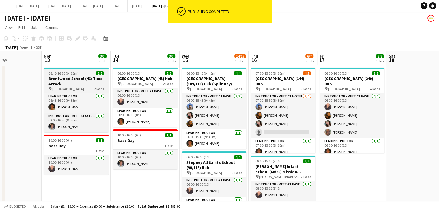
click at [77, 72] on span "06:45-16:20 (9h35m)" at bounding box center [64, 73] width 30 height 4
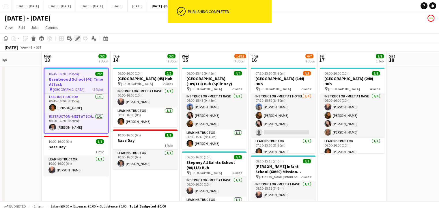
scroll to position [0, 235]
click at [76, 39] on icon at bounding box center [77, 38] width 3 height 3
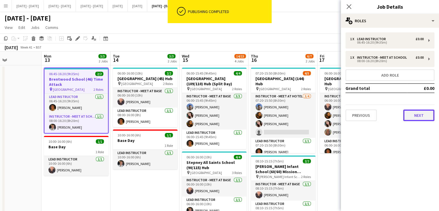
click at [408, 114] on button "Next" at bounding box center [419, 115] width 31 height 12
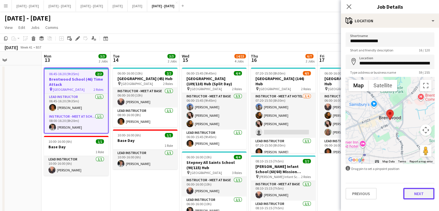
click at [427, 194] on button "Next" at bounding box center [419, 194] width 31 height 12
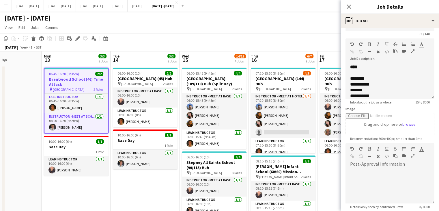
scroll to position [79, 0]
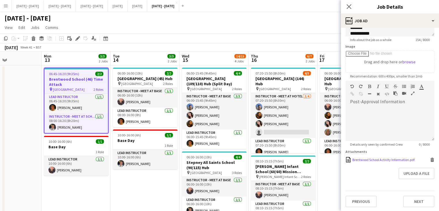
click at [371, 159] on div "Brentwood School Activity Information.pdf" at bounding box center [384, 159] width 62 height 4
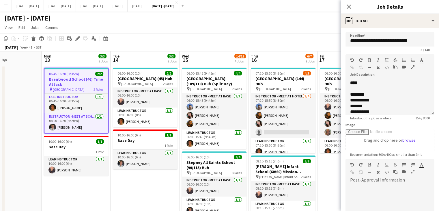
scroll to position [0, 0]
click at [348, 8] on icon "Close pop-in" at bounding box center [348, 6] width 5 height 5
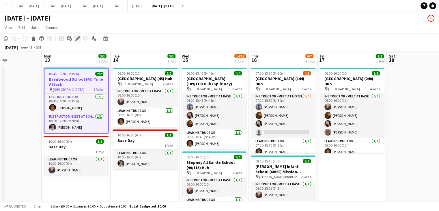
click at [75, 38] on div "Edit" at bounding box center [77, 38] width 7 height 7
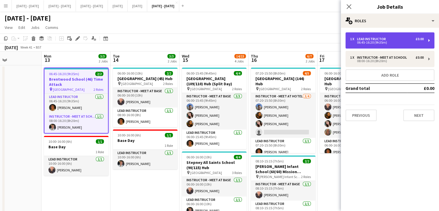
click at [365, 40] on div "1 x Lead Instructor £0.00 06:45-16:20 (9h35m)" at bounding box center [387, 40] width 74 height 7
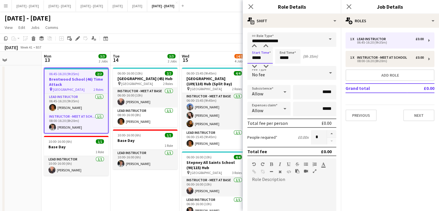
drag, startPoint x: 241, startPoint y: 59, endPoint x: 213, endPoint y: 60, distance: 28.9
click at [218, 62] on body "Menu Boards Boards Boards All jobs Status Workforce Workforce My Workforce Recr…" at bounding box center [219, 198] width 439 height 396
type input "*****"
click at [252, 6] on icon "Close pop-in" at bounding box center [250, 6] width 5 height 5
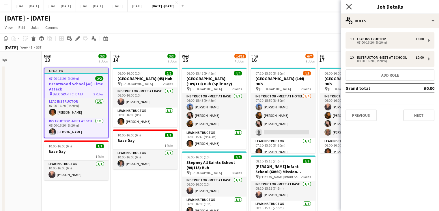
click at [348, 6] on icon "Close pop-in" at bounding box center [348, 6] width 5 height 5
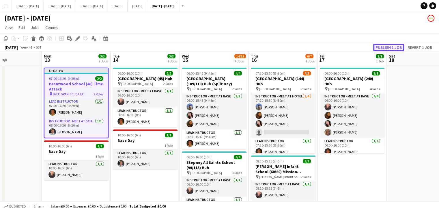
click at [391, 45] on button "Publish 1 job" at bounding box center [388, 48] width 31 height 8
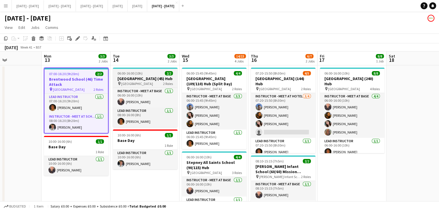
click at [151, 79] on h3 "[GEOGRAPHIC_DATA] (45) Hub" at bounding box center [145, 78] width 65 height 5
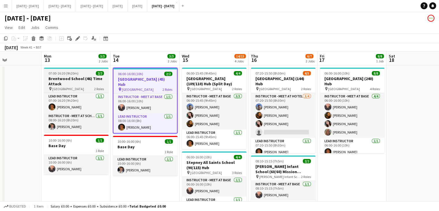
click at [70, 76] on app-job-card "07:00-16:20 (9h20m) 2/2 [GEOGRAPHIC_DATA] (46) Time Attack pin Brentwood School…" at bounding box center [76, 100] width 65 height 65
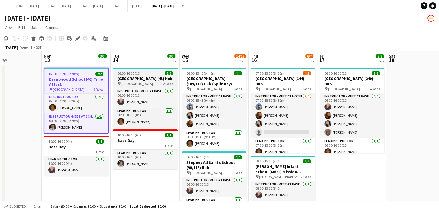
click at [150, 81] on h3 "[GEOGRAPHIC_DATA] (45) Hub" at bounding box center [145, 78] width 65 height 5
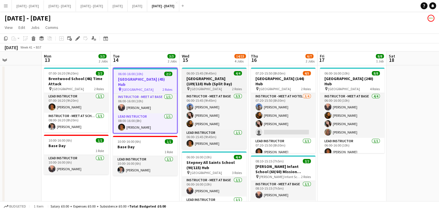
click at [187, 79] on h3 "[GEOGRAPHIC_DATA] (109/110) Hub (Split Day)" at bounding box center [214, 81] width 65 height 10
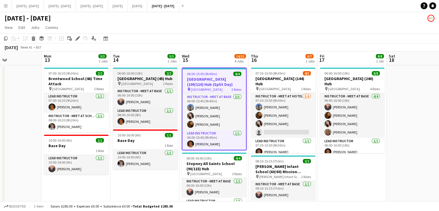
click at [141, 79] on h3 "[GEOGRAPHIC_DATA] (45) Hub" at bounding box center [145, 78] width 65 height 5
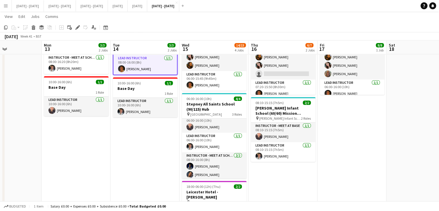
scroll to position [7, 0]
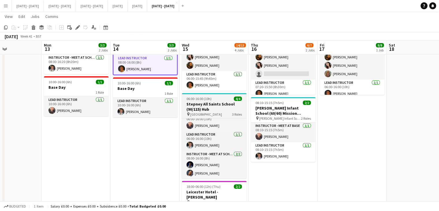
click at [208, 102] on h3 "Stepney All Saints School (90/115) Hub" at bounding box center [214, 106] width 65 height 10
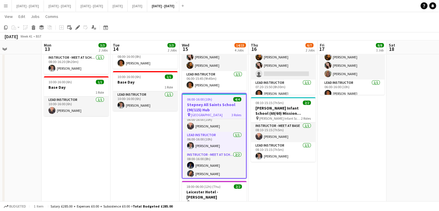
click at [77, 27] on icon at bounding box center [77, 27] width 3 height 3
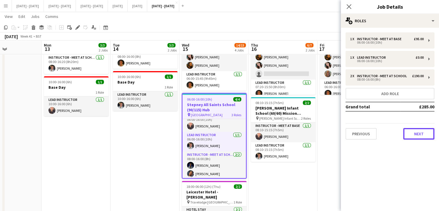
drag, startPoint x: 413, startPoint y: 135, endPoint x: 420, endPoint y: 138, distance: 7.6
click at [414, 135] on button "Next" at bounding box center [419, 134] width 31 height 12
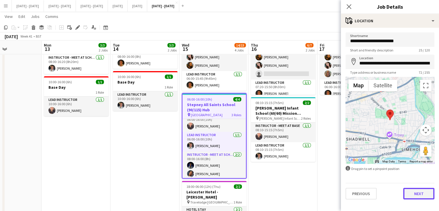
click at [425, 197] on button "Next" at bounding box center [419, 194] width 31 height 12
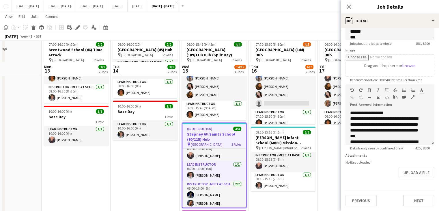
scroll to position [0, 0]
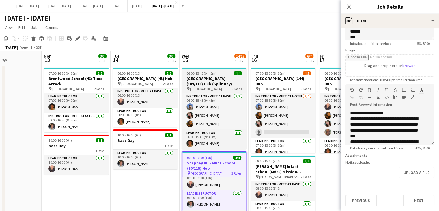
click at [203, 85] on h3 "[GEOGRAPHIC_DATA] (109/110) Hub (Split Day)" at bounding box center [214, 81] width 65 height 10
type input "**********"
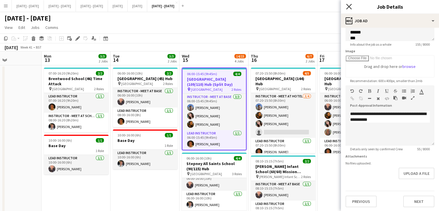
click at [347, 5] on icon "Close pop-in" at bounding box center [348, 6] width 5 height 5
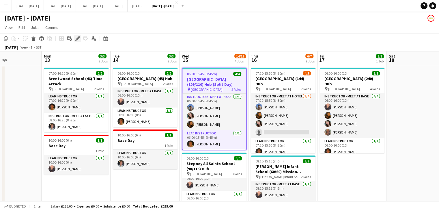
click at [76, 36] on icon "Edit" at bounding box center [77, 38] width 5 height 5
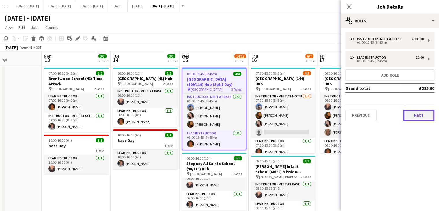
click at [428, 116] on button "Next" at bounding box center [419, 115] width 31 height 12
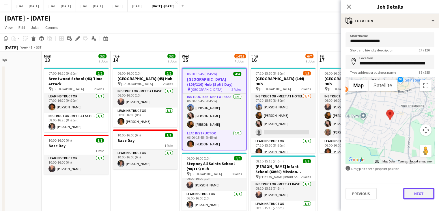
click at [424, 199] on button "Next" at bounding box center [419, 194] width 31 height 12
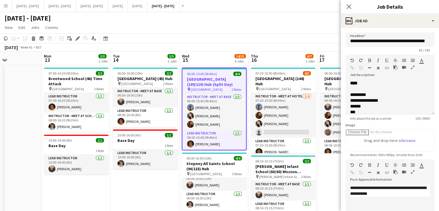
scroll to position [74, 0]
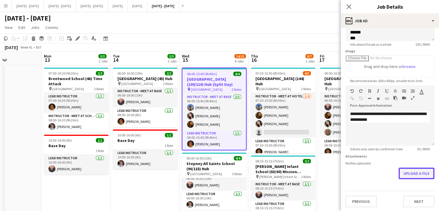
click at [411, 175] on button "Upload a file" at bounding box center [417, 174] width 36 height 12
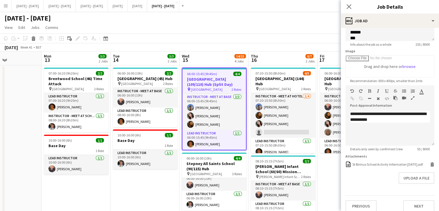
click at [205, 82] on h3 "[GEOGRAPHIC_DATA] (109/110) Hub (Split Day)" at bounding box center [215, 82] width 64 height 10
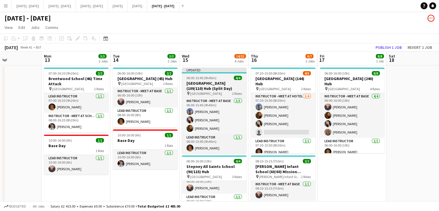
click at [222, 90] on h3 "[GEOGRAPHIC_DATA] (109/110) Hub (Split Day)" at bounding box center [214, 86] width 65 height 10
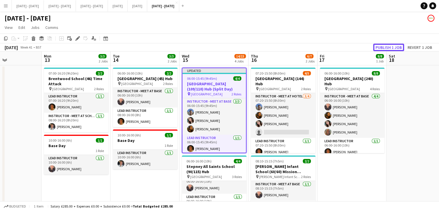
click at [401, 46] on button "Publish 1 job" at bounding box center [388, 48] width 31 height 8
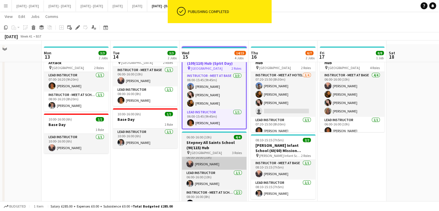
scroll to position [29, 0]
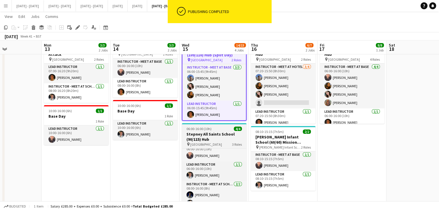
click at [205, 139] on h3 "Stepney All Saints School (90/115) Hub" at bounding box center [214, 136] width 65 height 10
